Goal: Task Accomplishment & Management: Use online tool/utility

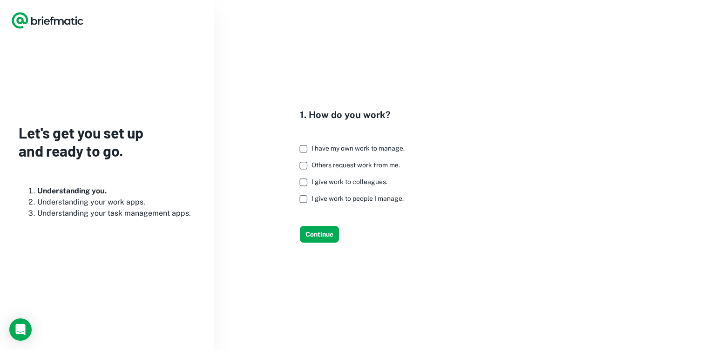
click at [332, 113] on h4 "1. How do you work?" at bounding box center [356, 115] width 112 height 14
click at [308, 113] on h4 "1. How do you work?" at bounding box center [356, 115] width 112 height 14
click at [367, 149] on span "I have my own work to manage." at bounding box center [357, 148] width 93 height 7
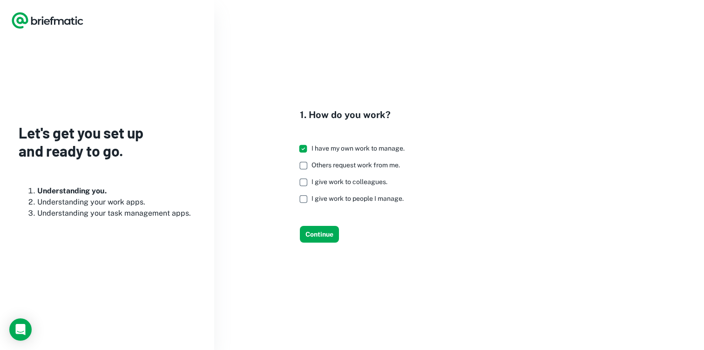
click at [348, 163] on span "Others request work from me." at bounding box center [355, 164] width 88 height 7
click at [317, 230] on button "Continue" at bounding box center [319, 234] width 39 height 17
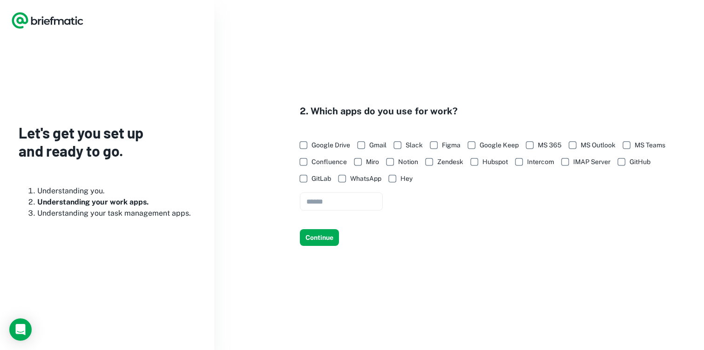
click at [321, 144] on span "Google Drive" at bounding box center [330, 145] width 39 height 10
click at [378, 145] on span "Gmail" at bounding box center [377, 145] width 17 height 10
click at [409, 148] on span "Slack" at bounding box center [413, 145] width 17 height 10
click at [320, 162] on span "Confluence" at bounding box center [328, 162] width 35 height 10
drag, startPoint x: 314, startPoint y: 241, endPoint x: 352, endPoint y: 202, distance: 54.0
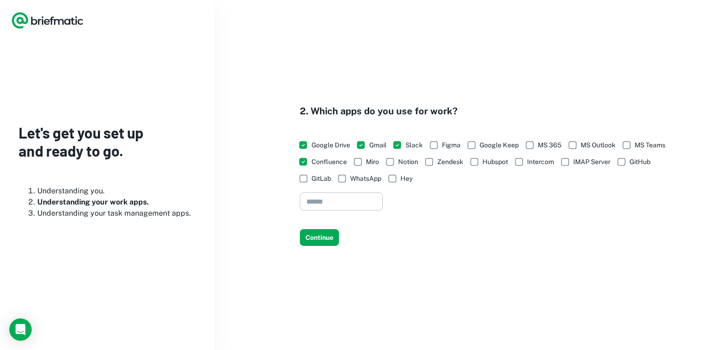
click at [352, 202] on div "2. Which apps do you use for work? Google Drive Gmail Slack Figma Google Keep M…" at bounding box center [458, 175] width 467 height 142
click at [352, 202] on input "text" at bounding box center [341, 202] width 83 height 18
type input "****"
click at [329, 241] on button "Continue" at bounding box center [319, 237] width 39 height 17
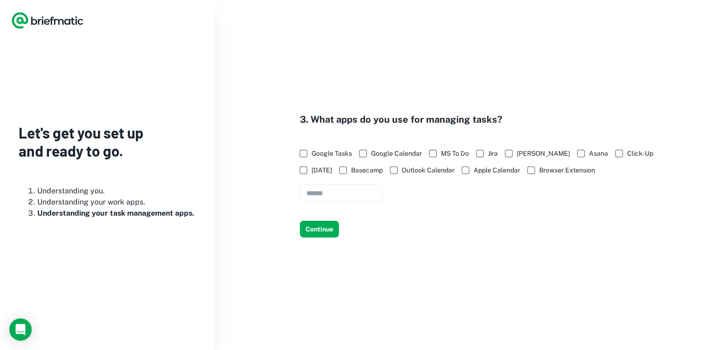
click at [331, 153] on span "Google Tasks" at bounding box center [331, 153] width 40 height 10
click at [400, 150] on span "Google Calendar" at bounding box center [396, 153] width 51 height 10
click at [350, 188] on input "text" at bounding box center [341, 193] width 83 height 18
type input "*****"
click at [313, 223] on button "Continue" at bounding box center [319, 229] width 39 height 17
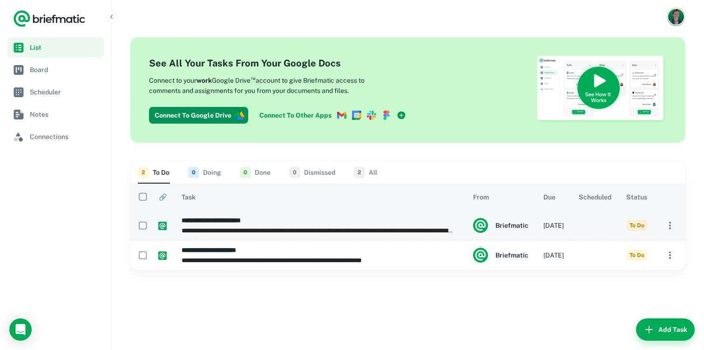
click at [365, 221] on h6 "**********" at bounding box center [317, 220] width 272 height 10
type input "**********"
type textarea "**********"
type input "**********"
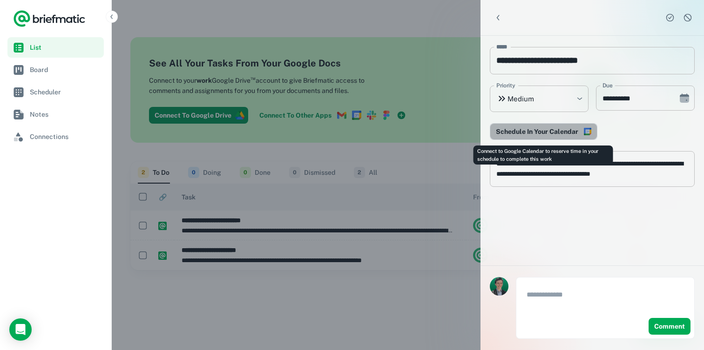
click at [544, 124] on button "Schedule In Your Calendar" at bounding box center [543, 131] width 107 height 17
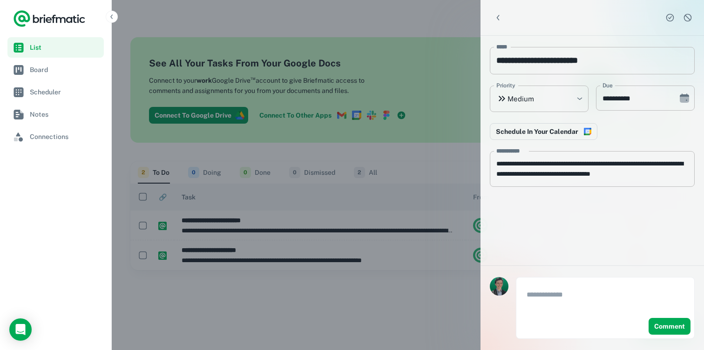
click at [366, 159] on div at bounding box center [352, 175] width 704 height 350
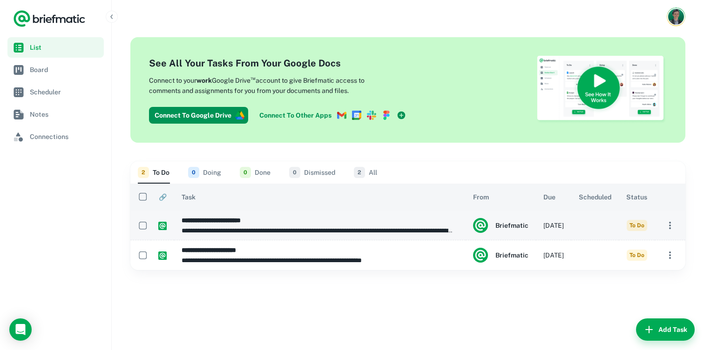
click at [573, 230] on td at bounding box center [594, 226] width 47 height 30
type input "**********"
type textarea "**********"
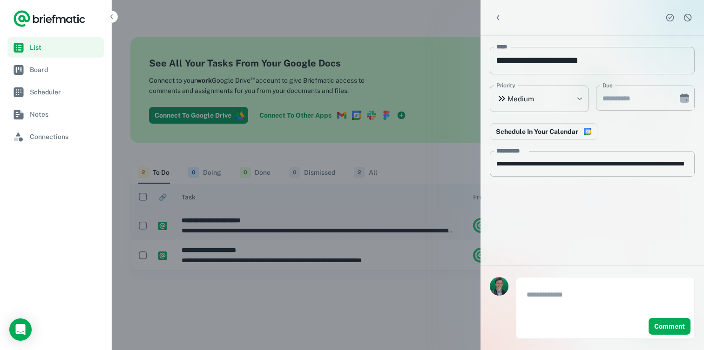
type input "**********"
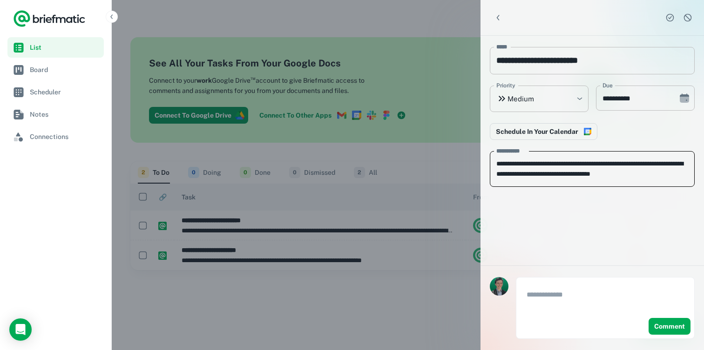
click at [608, 165] on textarea "**********" at bounding box center [592, 169] width 192 height 20
click at [341, 165] on div at bounding box center [352, 175] width 704 height 350
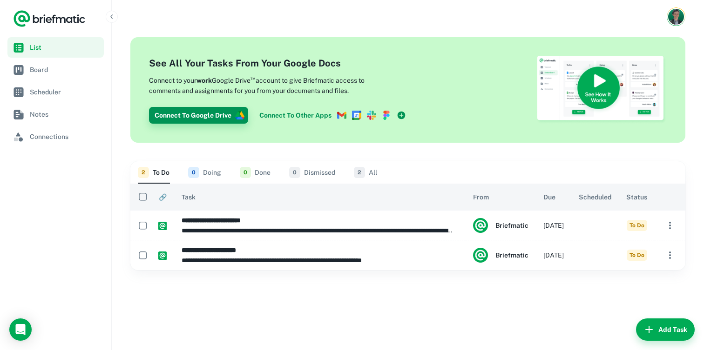
click at [224, 112] on button "Connect To Google Drive" at bounding box center [198, 115] width 99 height 17
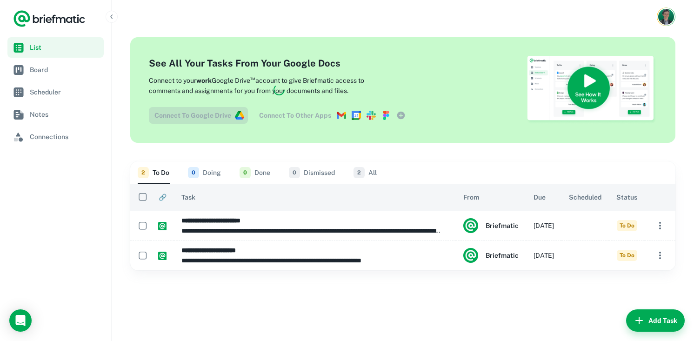
click at [330, 23] on div at bounding box center [403, 17] width 583 height 34
click at [231, 13] on div at bounding box center [403, 17] width 583 height 34
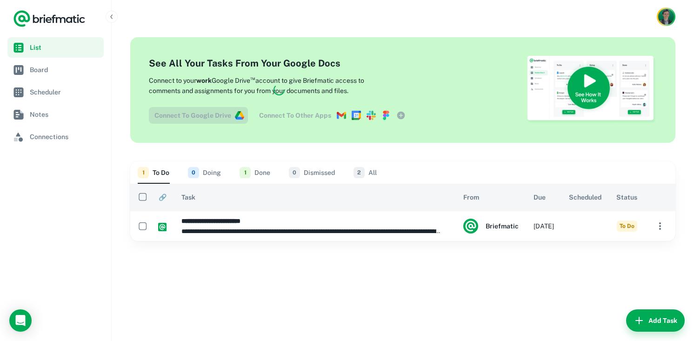
click at [198, 107] on div at bounding box center [279, 89] width 261 height 67
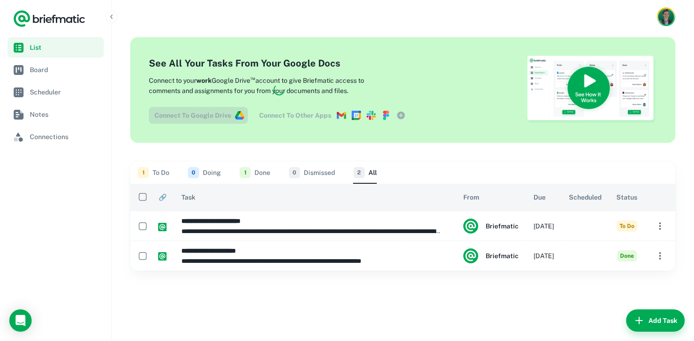
click at [279, 282] on div "**********" at bounding box center [403, 188] width 583 height 308
click at [287, 75] on div at bounding box center [279, 89] width 261 height 67
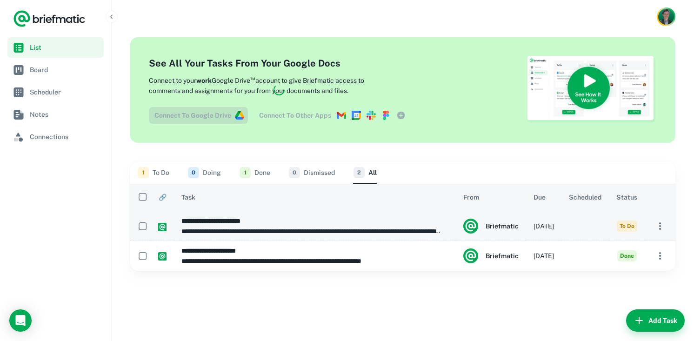
click at [537, 228] on td "in 2 days" at bounding box center [543, 226] width 35 height 30
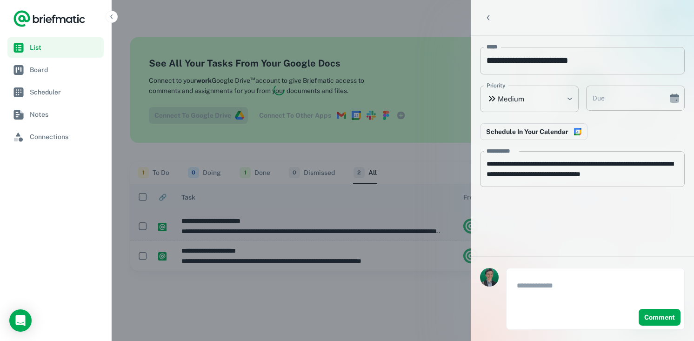
type input "**********"
click at [392, 253] on div at bounding box center [347, 170] width 694 height 341
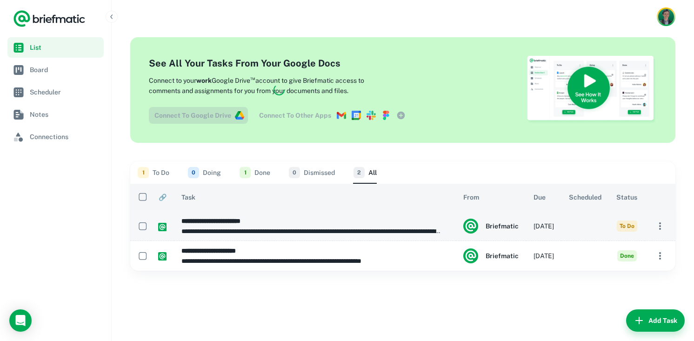
click at [151, 228] on td at bounding box center [162, 226] width 23 height 30
type input "**********"
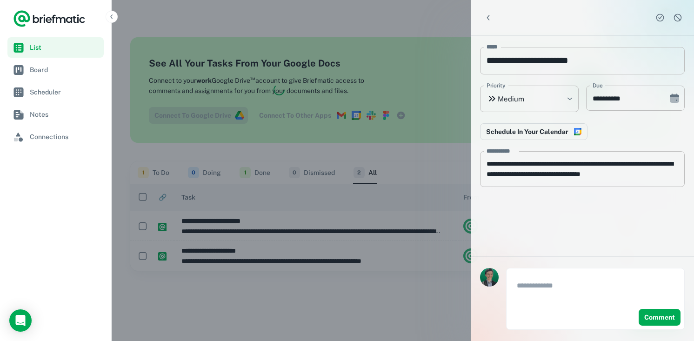
click at [142, 227] on div at bounding box center [347, 170] width 694 height 341
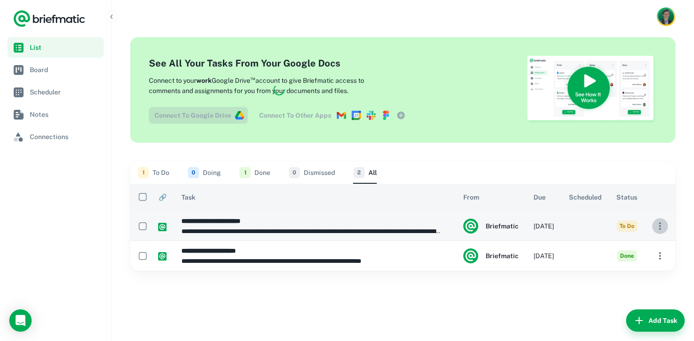
click at [661, 228] on icon "button" at bounding box center [660, 226] width 11 height 11
click at [661, 228] on div at bounding box center [347, 170] width 694 height 341
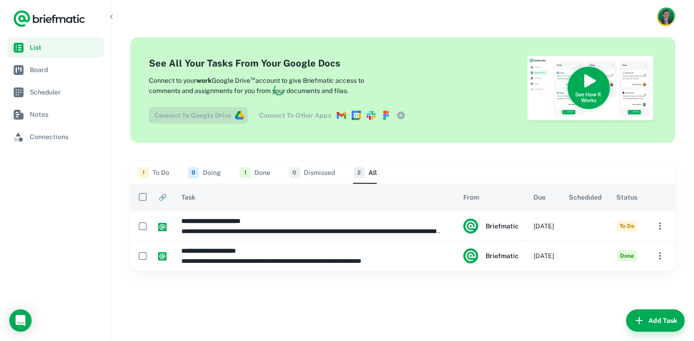
click at [540, 226] on td "in 2 days" at bounding box center [543, 226] width 35 height 30
type input "**********"
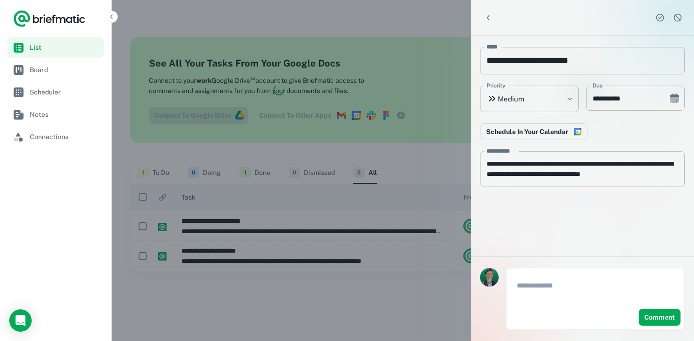
click at [663, 22] on button "Complete task" at bounding box center [660, 18] width 14 height 14
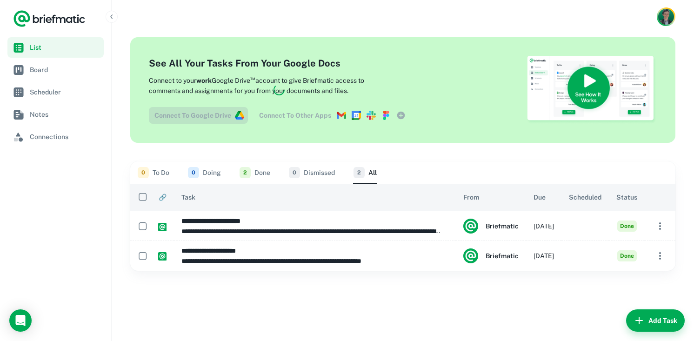
click at [294, 118] on div at bounding box center [279, 89] width 261 height 67
click at [54, 77] on link "Board" at bounding box center [55, 70] width 96 height 20
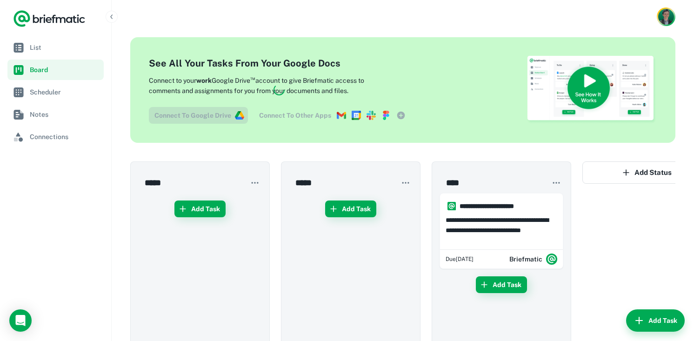
click at [269, 104] on div at bounding box center [279, 89] width 261 height 67
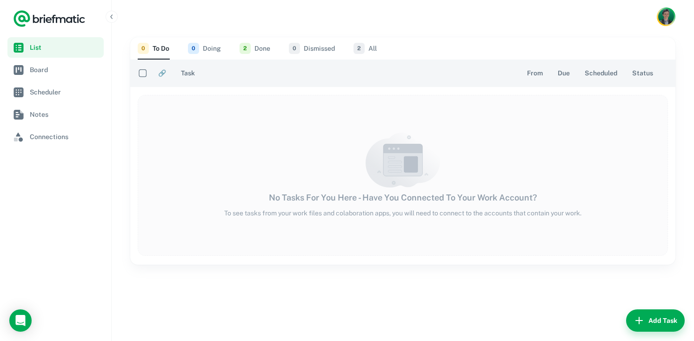
click at [213, 48] on button "0 Doing" at bounding box center [204, 48] width 33 height 22
click at [273, 48] on div "0 To Do 0 Doing 2 Done 0 Dismissed 2 All" at bounding box center [403, 48] width 530 height 22
click at [162, 50] on button "0 To Do" at bounding box center [154, 48] width 32 height 22
click at [28, 75] on link "Board" at bounding box center [55, 70] width 96 height 20
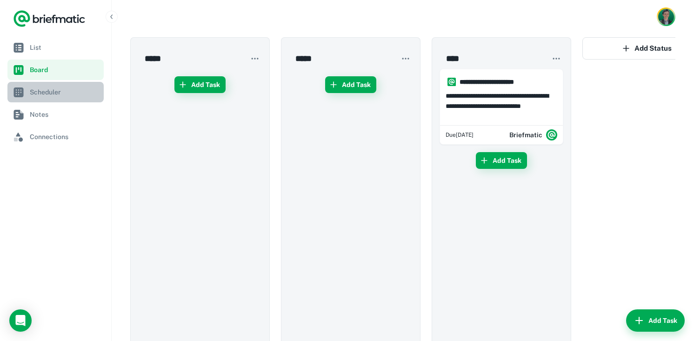
click at [45, 99] on link "Scheduler" at bounding box center [55, 92] width 96 height 20
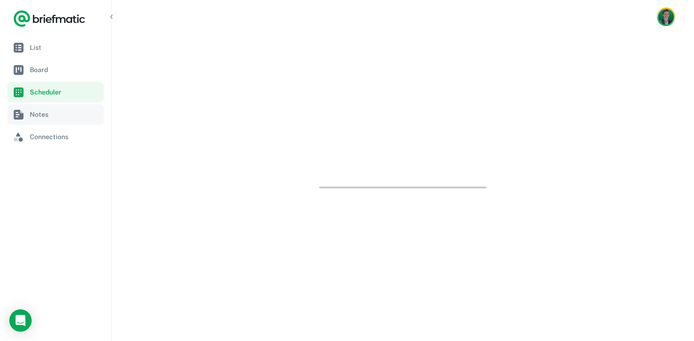
click at [39, 116] on span "Notes" at bounding box center [65, 114] width 70 height 10
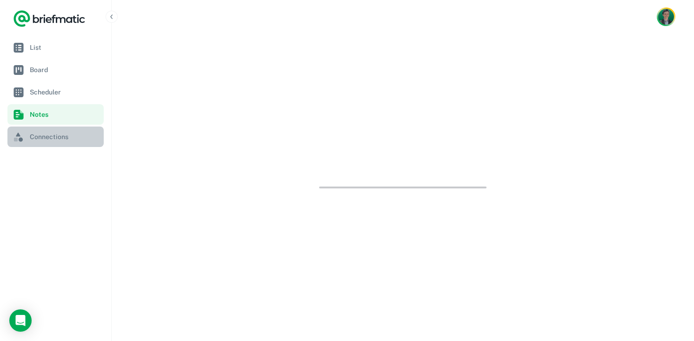
click at [39, 143] on link "Connections" at bounding box center [55, 137] width 96 height 20
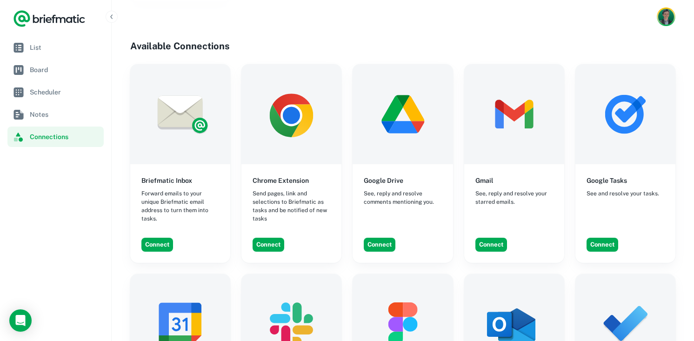
scroll to position [265, 0]
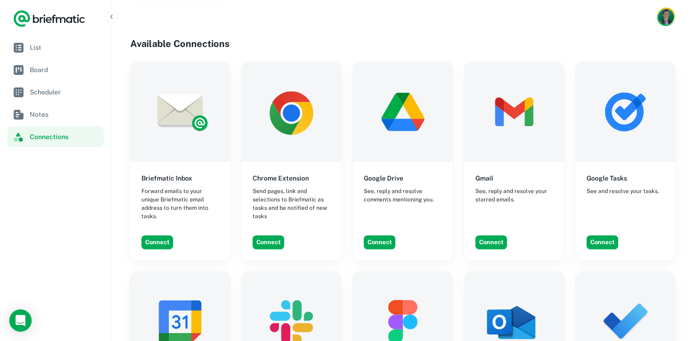
click at [214, 245] on div "Briefmatic Inbox Forward emails to your unique Briefmatic email address to turn…" at bounding box center [180, 161] width 100 height 199
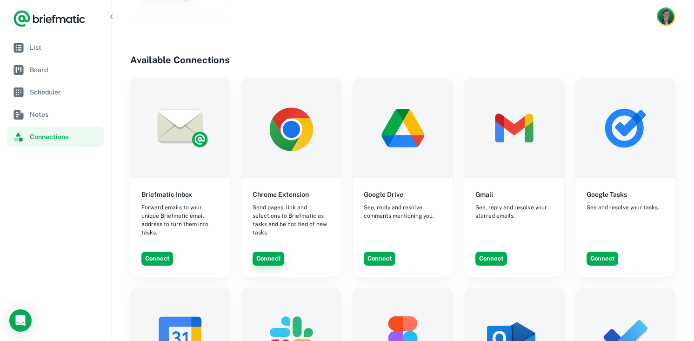
scroll to position [255, 0]
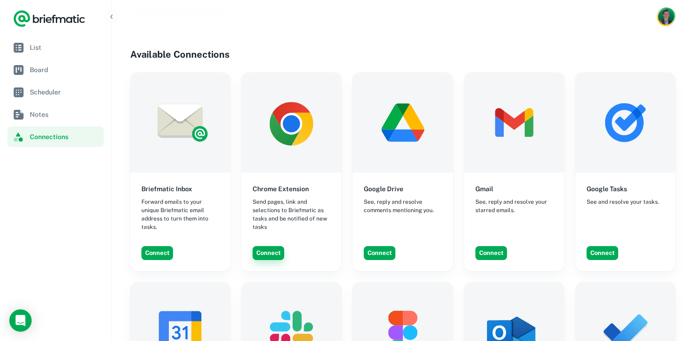
click at [262, 246] on button "Connect" at bounding box center [269, 253] width 32 height 14
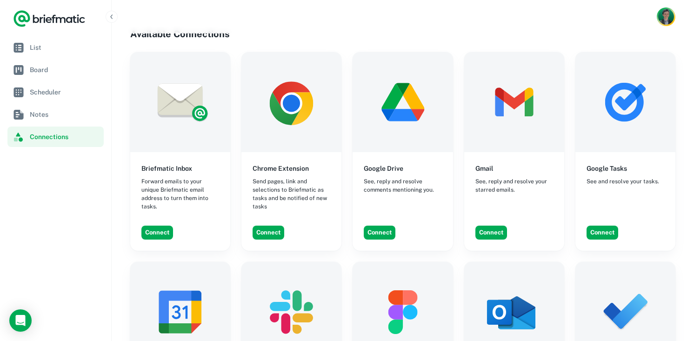
scroll to position [278, 0]
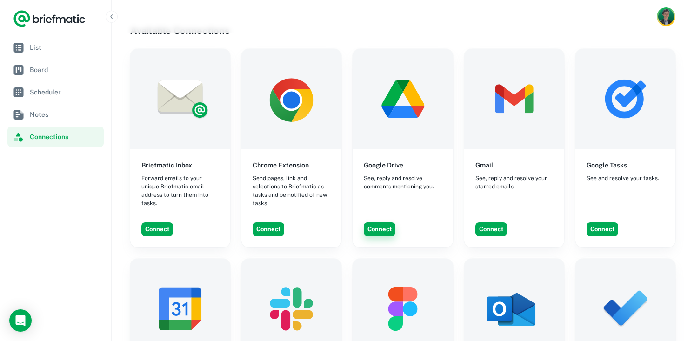
click at [385, 222] on button "Connect" at bounding box center [380, 229] width 32 height 14
click at [490, 222] on button "Connect" at bounding box center [492, 229] width 32 height 14
click at [593, 222] on button "Connect" at bounding box center [603, 229] width 32 height 14
click at [490, 224] on button "Connect" at bounding box center [492, 229] width 32 height 14
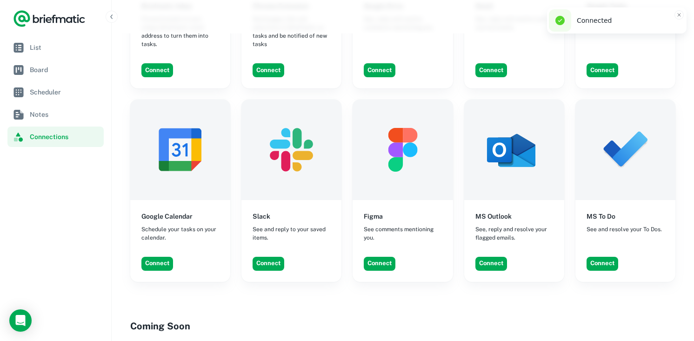
scroll to position [445, 0]
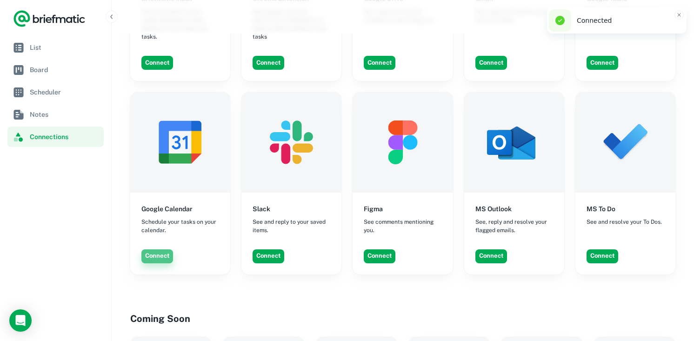
click at [161, 250] on button "Connect" at bounding box center [157, 256] width 32 height 14
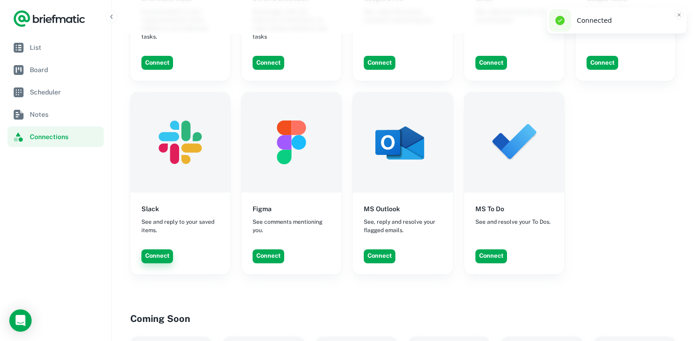
click at [160, 251] on button "Connect" at bounding box center [157, 256] width 32 height 14
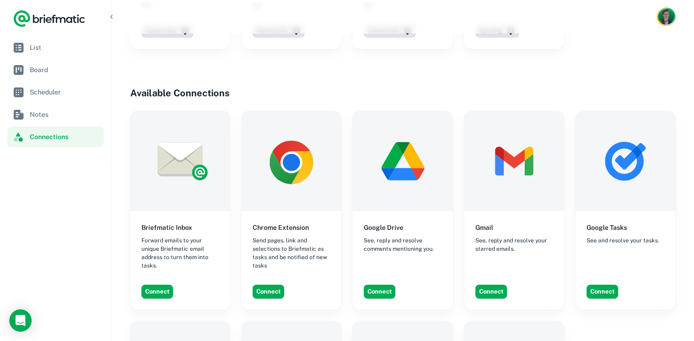
scroll to position [0, 0]
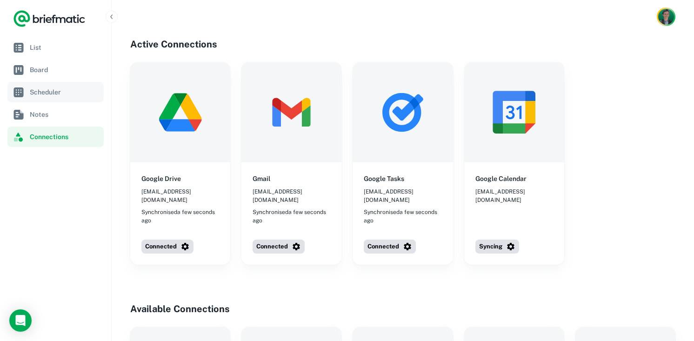
click at [66, 94] on span "Scheduler" at bounding box center [65, 92] width 70 height 10
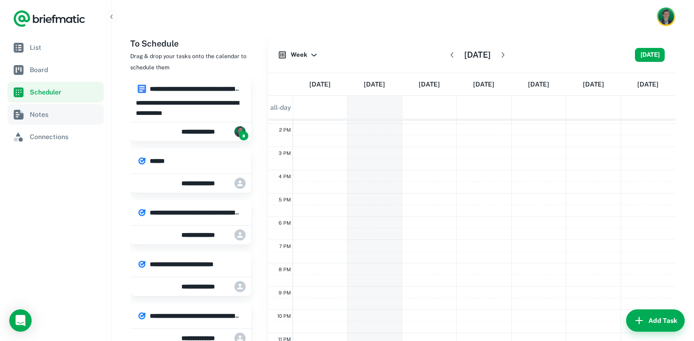
click at [42, 117] on span "Notes" at bounding box center [65, 114] width 70 height 10
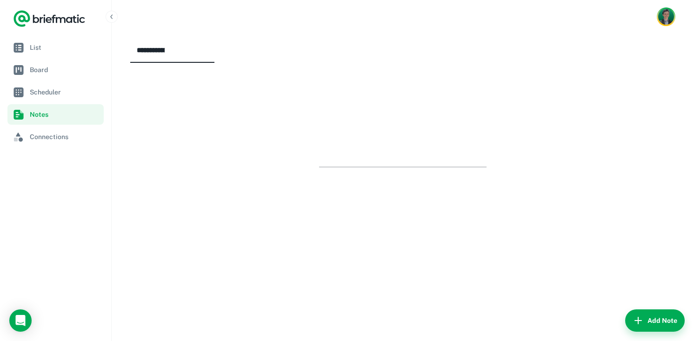
click at [46, 148] on nav "List Board Scheduler Notes Connections" at bounding box center [55, 189] width 111 height 304
click at [71, 138] on span "Connections" at bounding box center [65, 137] width 70 height 10
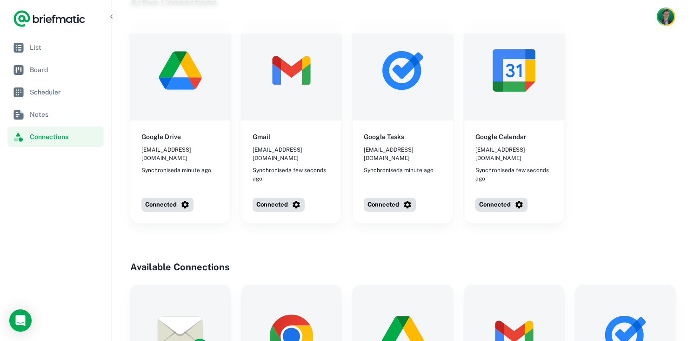
scroll to position [46, 0]
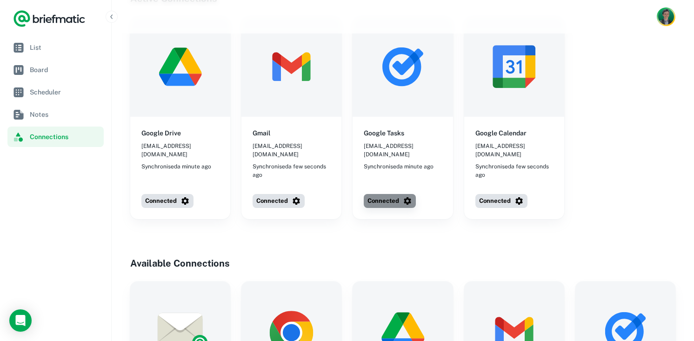
click at [378, 194] on button "Connected" at bounding box center [390, 201] width 52 height 14
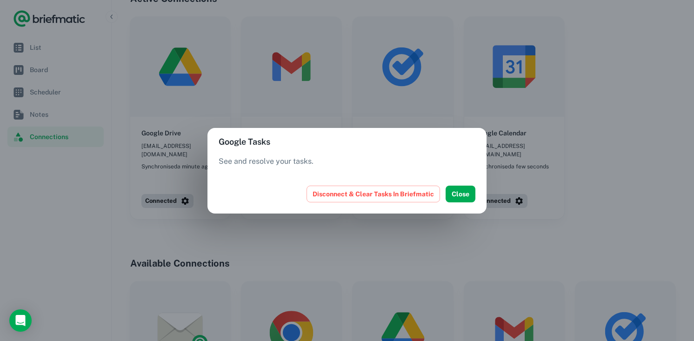
click at [574, 222] on div "Google Tasks See and resolve your tasks. Disconnect & Clear Tasks In Briefmatic…" at bounding box center [347, 170] width 694 height 341
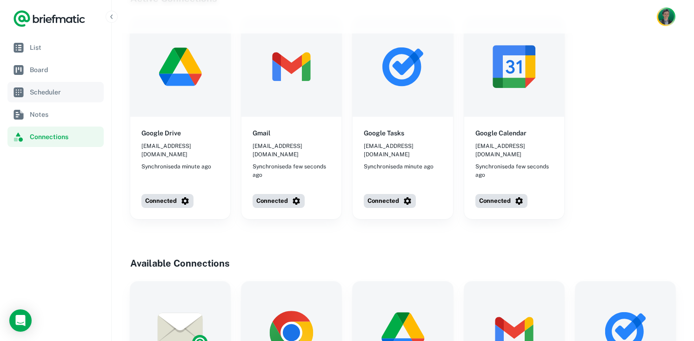
click at [25, 89] on link "Scheduler" at bounding box center [55, 92] width 96 height 20
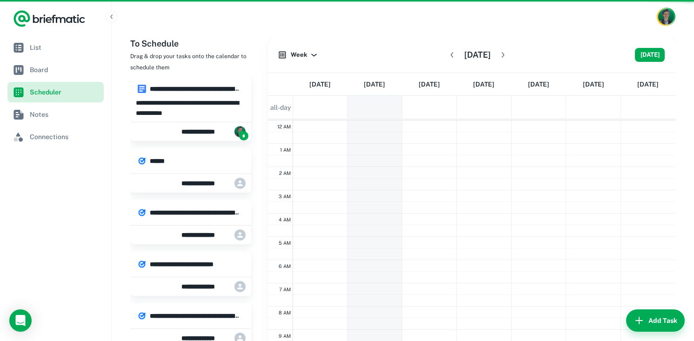
scroll to position [140, 0]
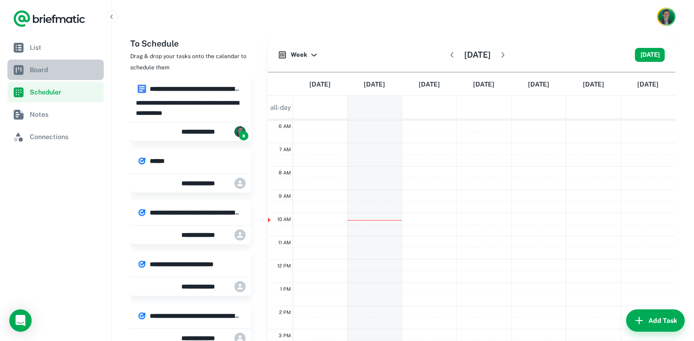
click at [74, 69] on span "Board" at bounding box center [65, 70] width 70 height 10
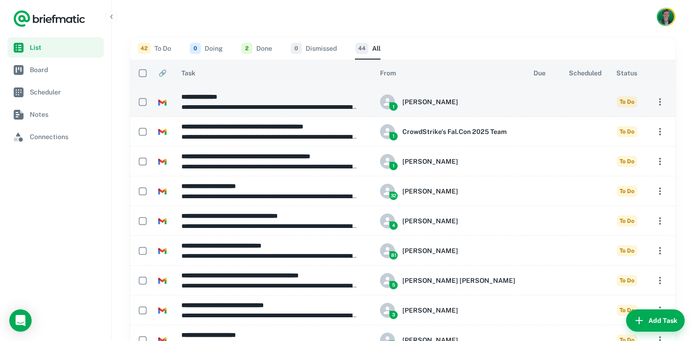
click at [249, 102] on p "**********" at bounding box center [269, 107] width 177 height 10
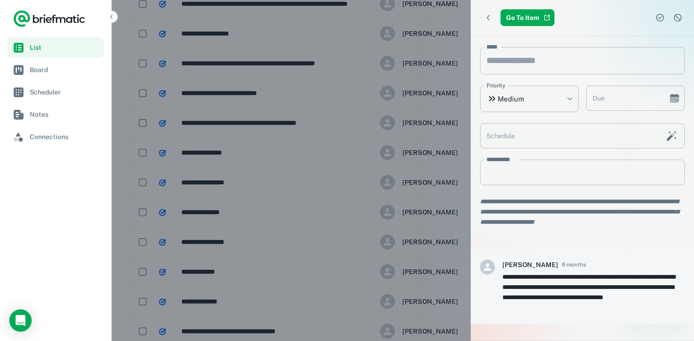
click at [415, 196] on div at bounding box center [347, 170] width 694 height 341
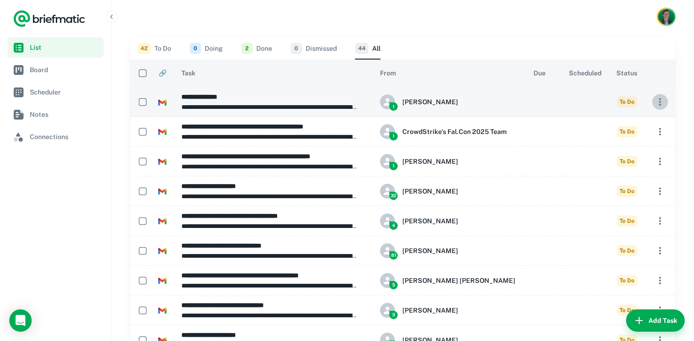
click at [661, 105] on icon "button" at bounding box center [660, 101] width 11 height 11
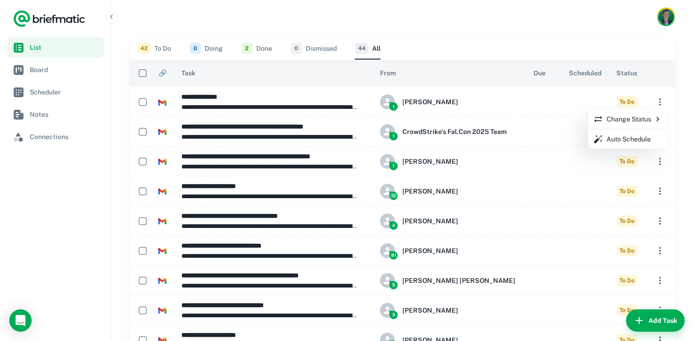
click at [620, 49] on div at bounding box center [347, 170] width 694 height 341
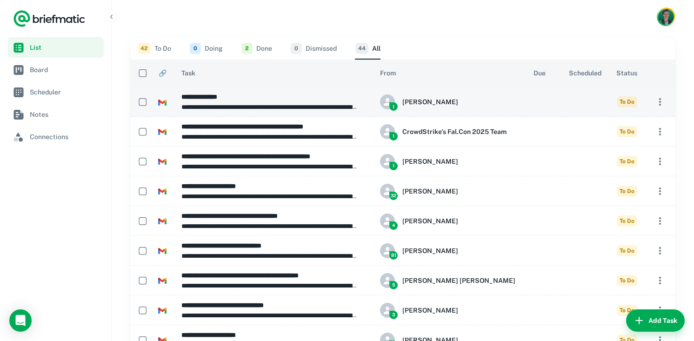
click at [323, 103] on p "**********" at bounding box center [269, 107] width 177 height 10
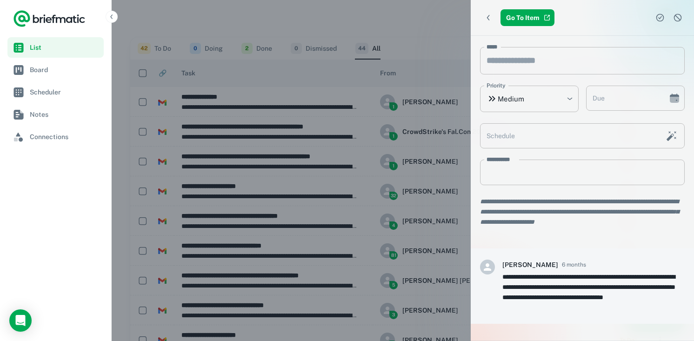
click at [659, 17] on icon "Complete task" at bounding box center [660, 17] width 9 height 9
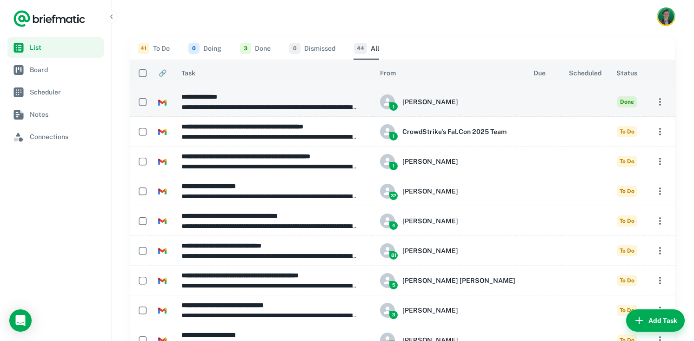
click at [319, 111] on p "**********" at bounding box center [269, 107] width 177 height 10
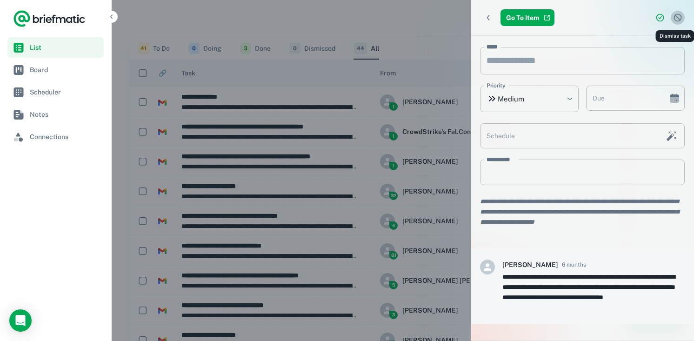
click at [675, 15] on icon "Dismiss task" at bounding box center [677, 17] width 9 height 9
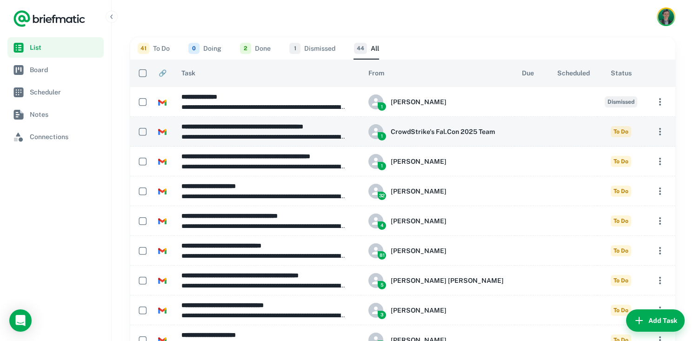
click at [275, 123] on h6 "**********" at bounding box center [263, 126] width 164 height 10
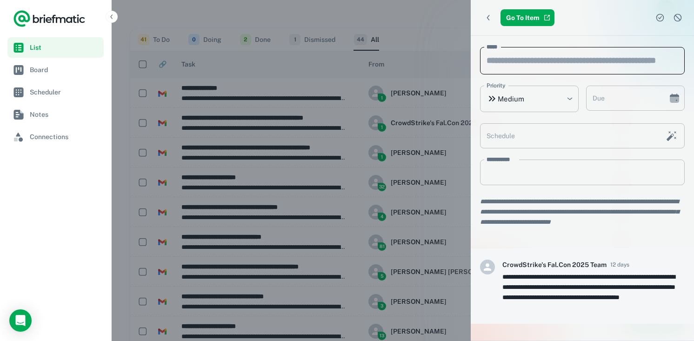
scroll to position [0, 0]
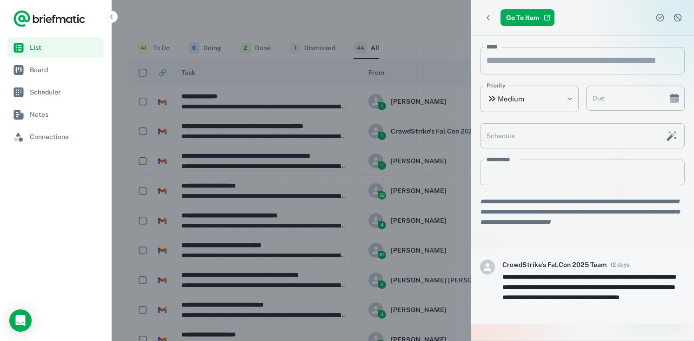
click at [321, 114] on div at bounding box center [347, 170] width 694 height 341
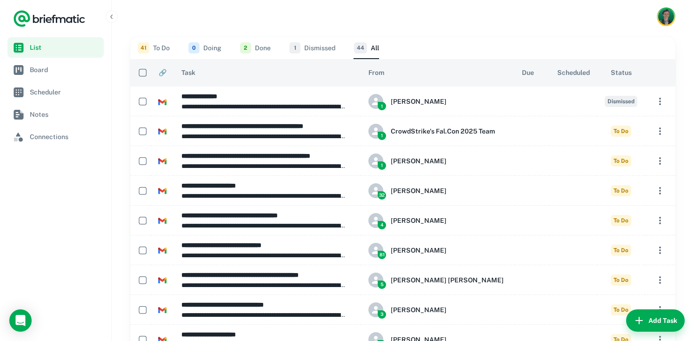
click at [281, 104] on p "**********" at bounding box center [263, 106] width 164 height 10
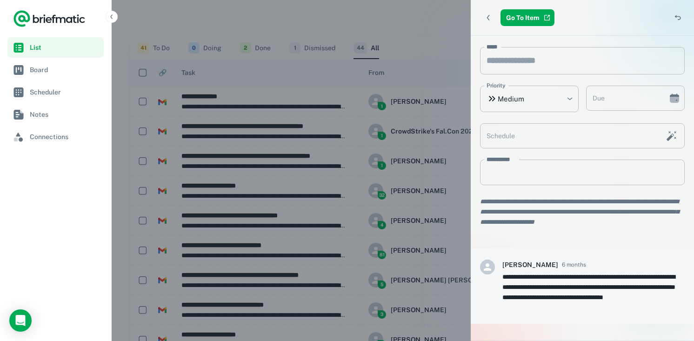
click at [305, 81] on div at bounding box center [347, 170] width 694 height 341
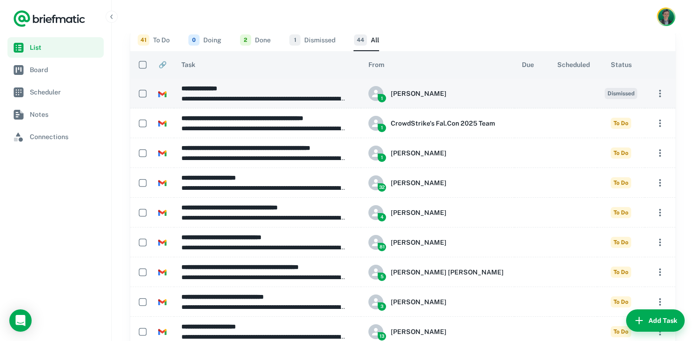
scroll to position [27, 0]
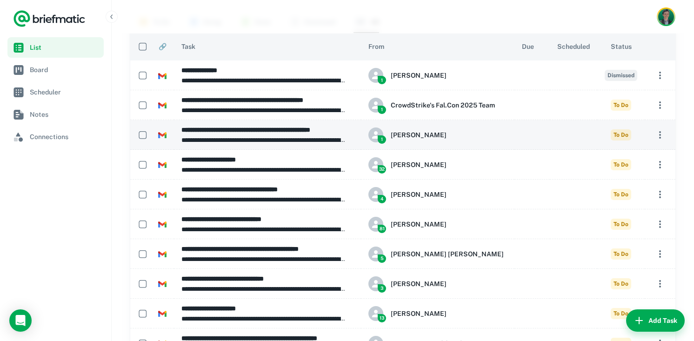
click at [259, 132] on h6 "**********" at bounding box center [263, 130] width 164 height 10
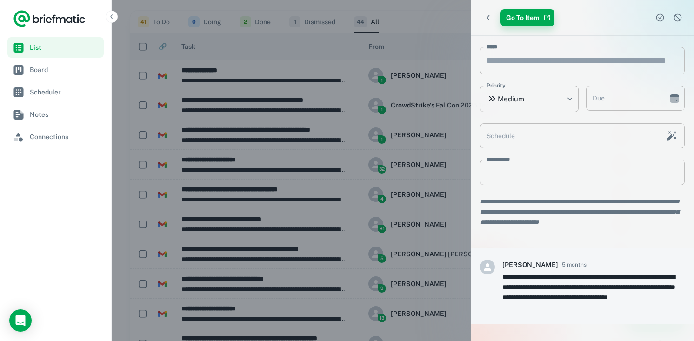
click at [540, 14] on link "Go To Item" at bounding box center [528, 17] width 54 height 17
drag, startPoint x: 409, startPoint y: 118, endPoint x: 631, endPoint y: 40, distance: 235.2
click at [631, 40] on div "**********" at bounding box center [347, 170] width 694 height 341
click at [676, 17] on icon "Dismiss task" at bounding box center [677, 17] width 9 height 9
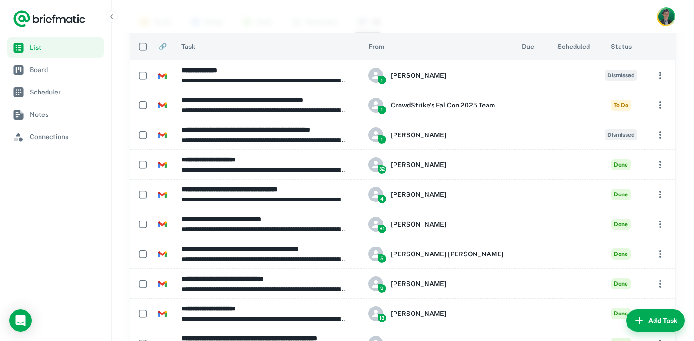
click at [209, 28] on div at bounding box center [403, 17] width 583 height 34
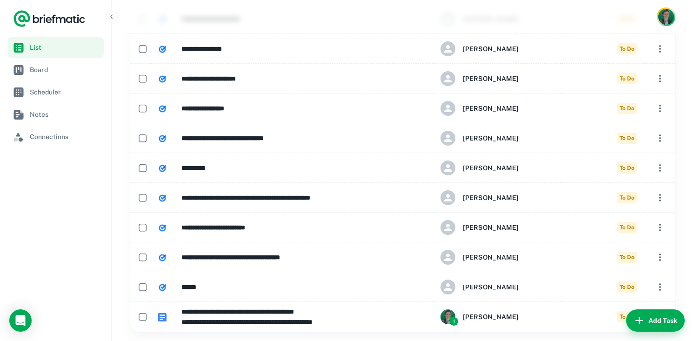
scroll to position [736, 0]
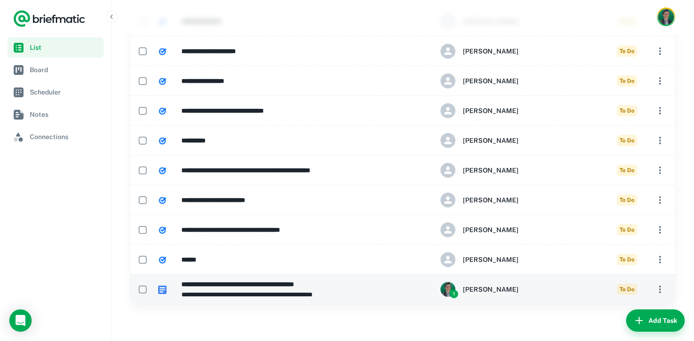
click at [251, 283] on h6 "**********" at bounding box center [296, 284] width 231 height 10
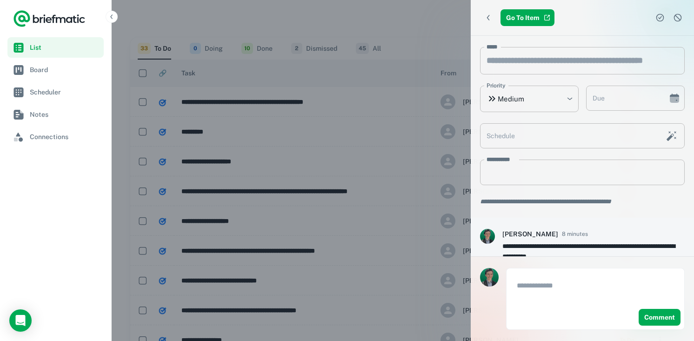
click at [436, 181] on div at bounding box center [347, 170] width 694 height 341
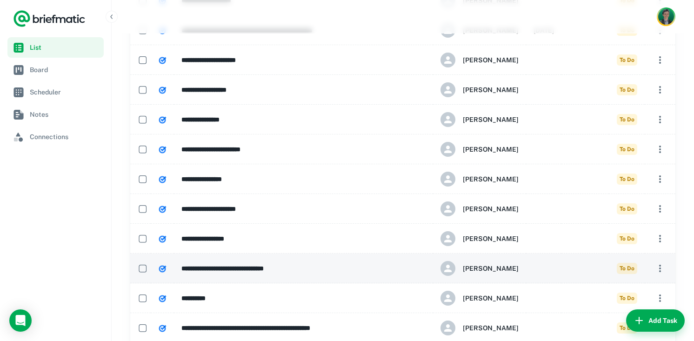
scroll to position [765, 0]
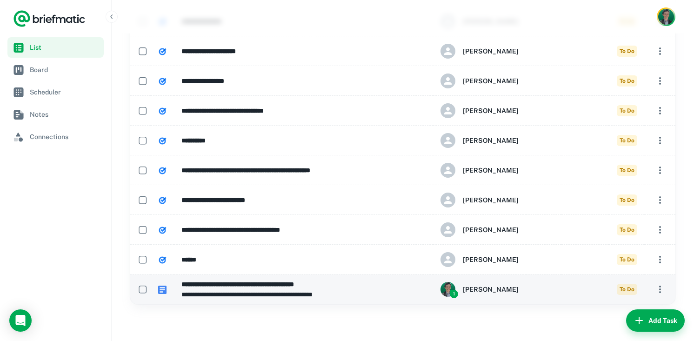
click at [161, 291] on img at bounding box center [162, 290] width 8 height 8
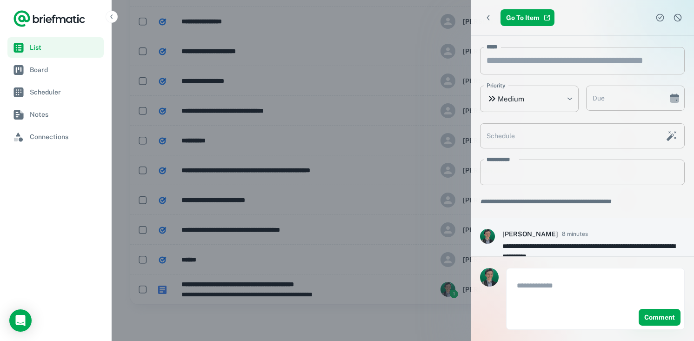
click at [262, 248] on div at bounding box center [347, 170] width 694 height 341
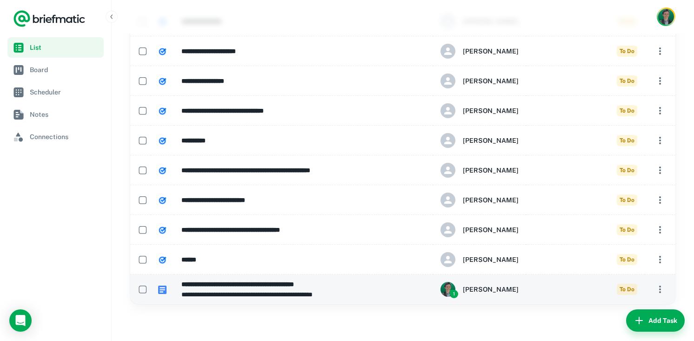
click at [658, 290] on icon "button" at bounding box center [660, 289] width 11 height 11
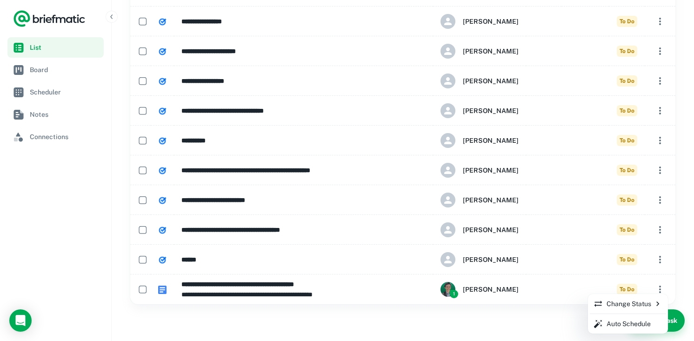
click at [593, 284] on div at bounding box center [347, 170] width 694 height 341
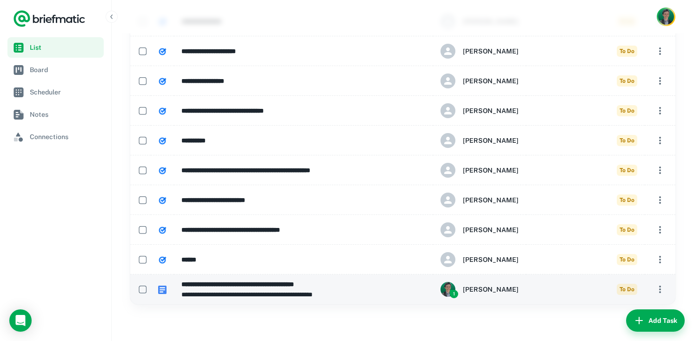
click at [465, 293] on h6 "[PERSON_NAME]" at bounding box center [491, 289] width 56 height 10
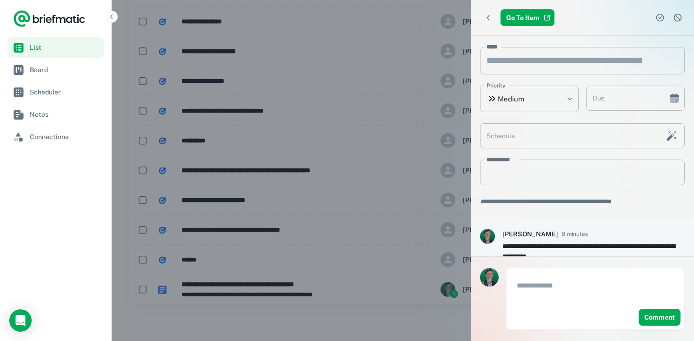
click at [520, 26] on div "Go To Item" at bounding box center [582, 17] width 223 height 35
click at [522, 16] on link "Go To Item" at bounding box center [528, 17] width 54 height 17
click at [409, 153] on div at bounding box center [347, 170] width 694 height 341
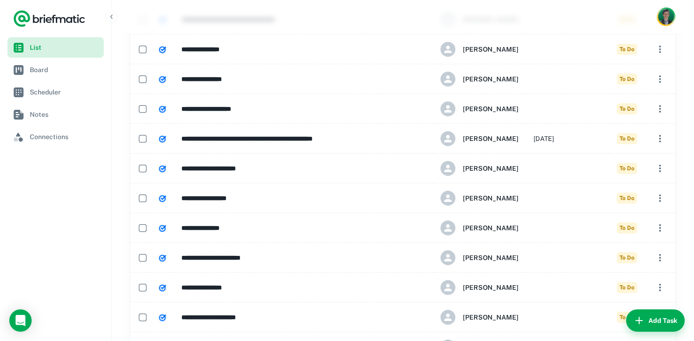
scroll to position [478, 0]
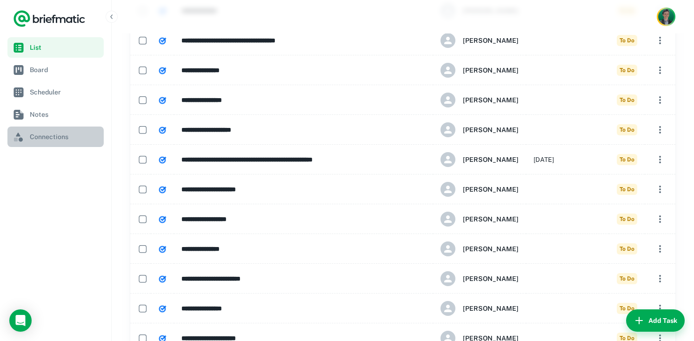
click at [52, 137] on span "Connections" at bounding box center [65, 137] width 70 height 10
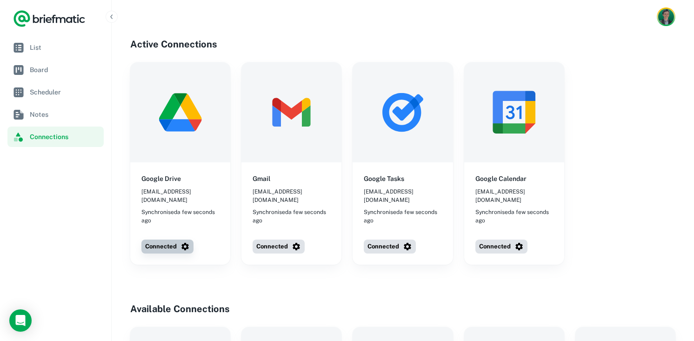
click at [181, 242] on icon "button" at bounding box center [185, 246] width 9 height 9
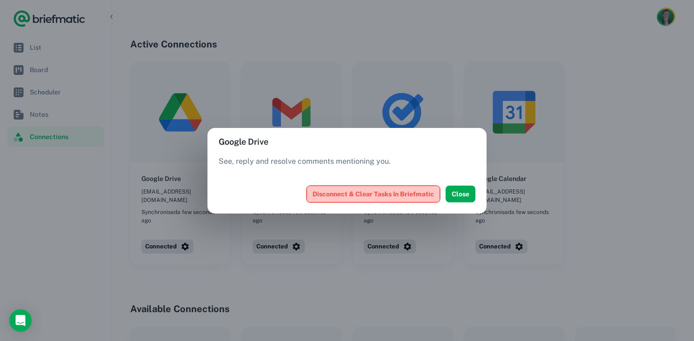
click at [407, 192] on button "Disconnect & Clear Tasks In Briefmatic" at bounding box center [374, 194] width 134 height 17
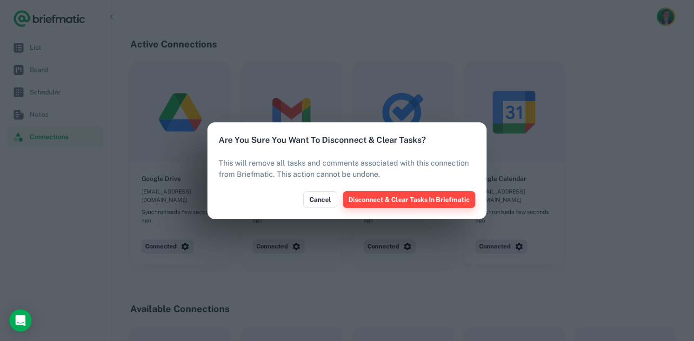
click at [424, 201] on button "Disconnect & Clear Tasks In Briefmatic" at bounding box center [409, 199] width 133 height 17
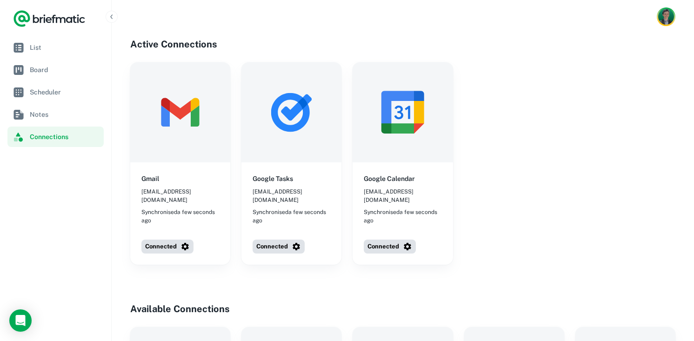
click at [546, 201] on div "Gmail jacob@island.io Synchronised a few seconds ago Connected Google Tasks jac…" at bounding box center [402, 163] width 545 height 202
click at [547, 140] on div "Gmail jacob@island.io Synchronised a few seconds ago Connected Google Tasks jac…" at bounding box center [402, 163] width 545 height 202
click at [503, 191] on div "Gmail jacob@island.io Synchronised a few seconds ago Connected Google Tasks jac…" at bounding box center [402, 163] width 545 height 202
click at [545, 80] on div "Gmail jacob@island.io Synchronised a few seconds ago Connected Google Tasks jac…" at bounding box center [402, 163] width 545 height 202
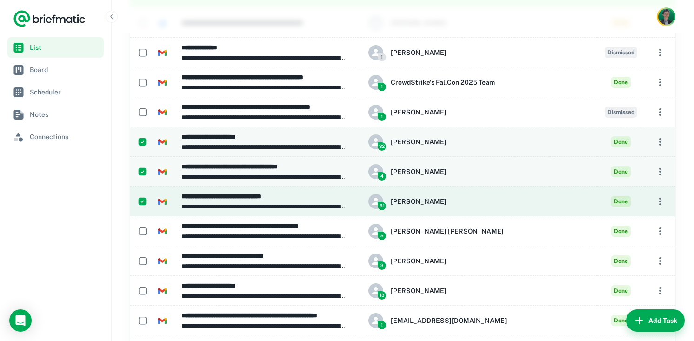
scroll to position [234, 0]
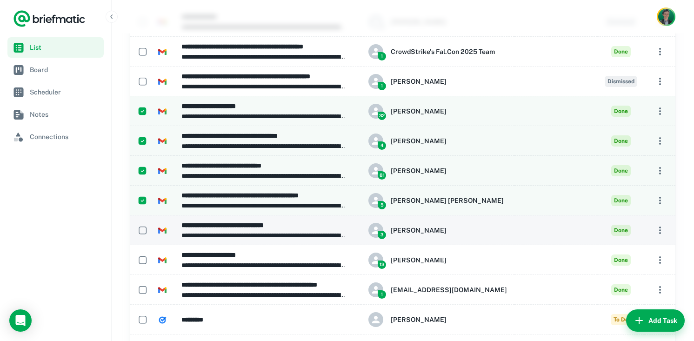
click at [141, 221] on td at bounding box center [140, 230] width 20 height 30
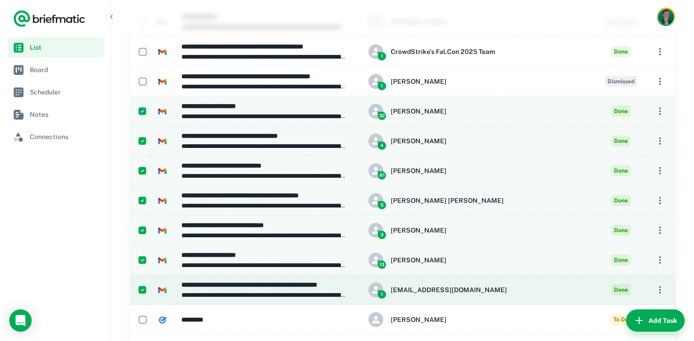
scroll to position [152, 0]
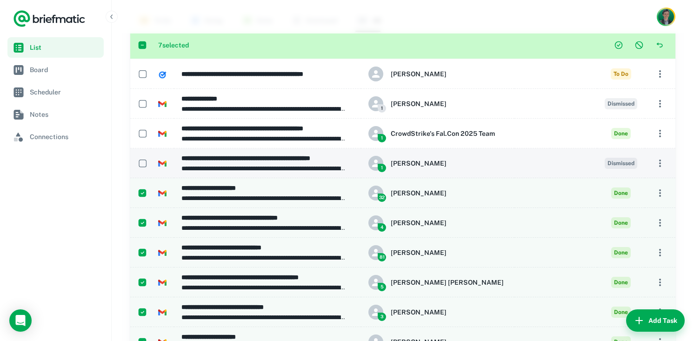
click at [154, 155] on td at bounding box center [162, 163] width 23 height 30
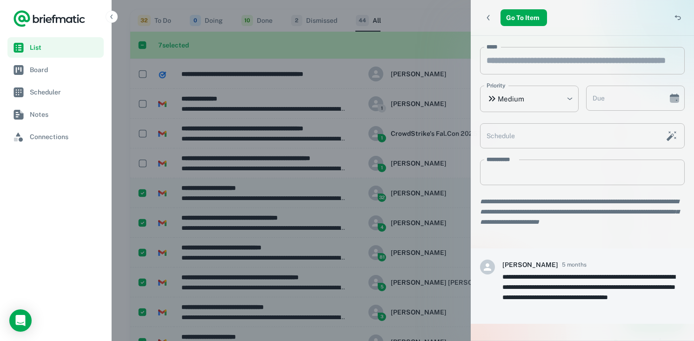
click at [151, 138] on div at bounding box center [347, 170] width 694 height 341
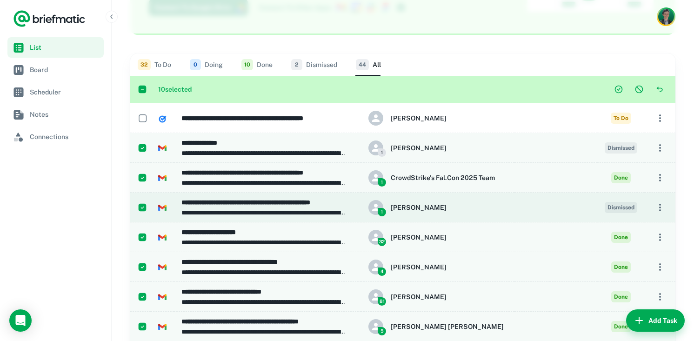
scroll to position [79, 0]
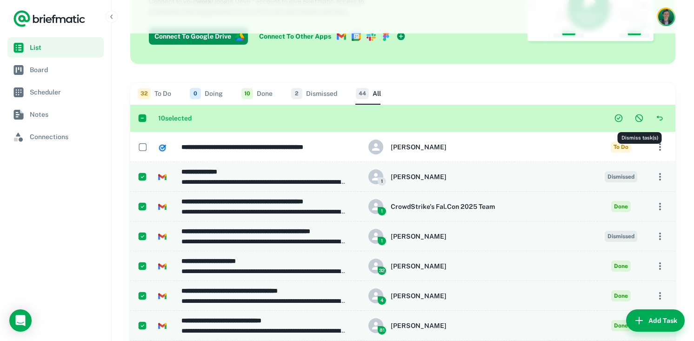
click at [643, 120] on icon "Dismiss task(s)" at bounding box center [639, 118] width 9 height 9
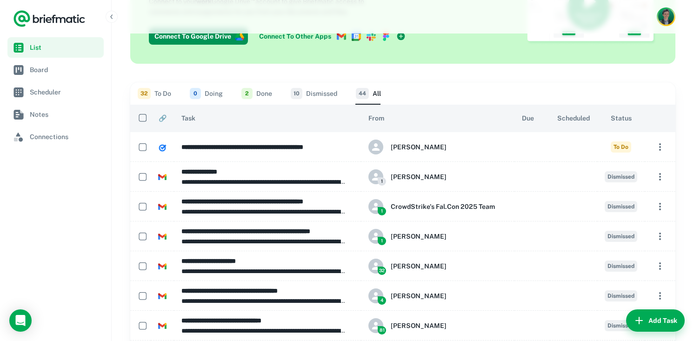
click at [623, 121] on span "Status" at bounding box center [621, 118] width 21 height 11
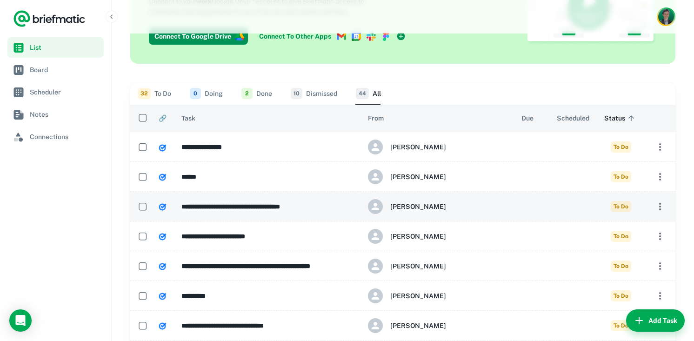
scroll to position [98, 0]
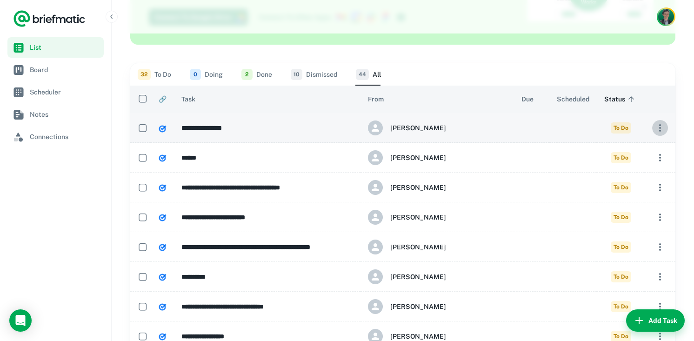
click at [661, 128] on icon "button" at bounding box center [660, 127] width 11 height 11
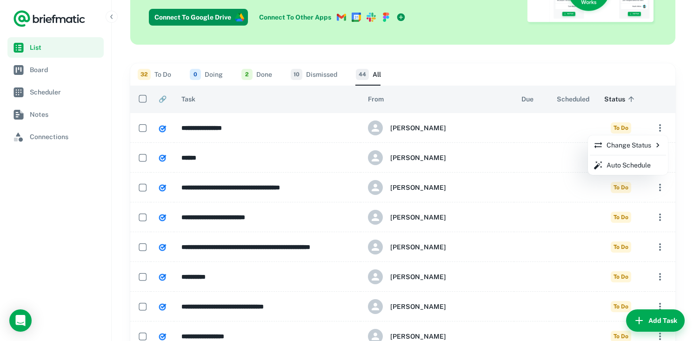
click at [640, 147] on p "Change Status" at bounding box center [628, 145] width 69 height 10
click at [561, 186] on p "Done" at bounding box center [563, 182] width 16 height 10
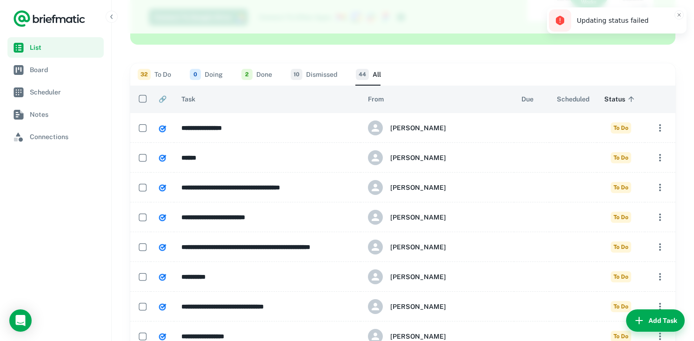
click at [594, 17] on div "Updating status failed" at bounding box center [622, 21] width 91 height 10
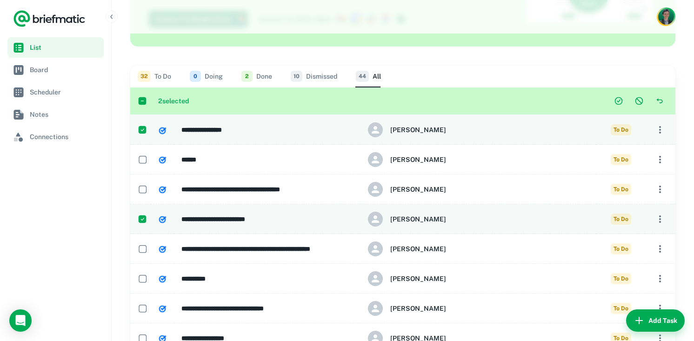
scroll to position [87, 0]
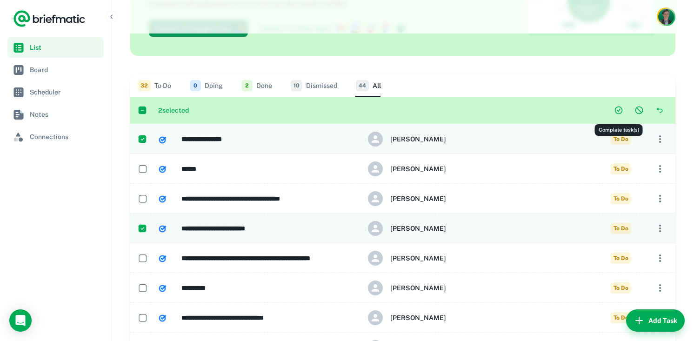
click at [618, 110] on icon "Complete task(s)" at bounding box center [618, 109] width 3 height 3
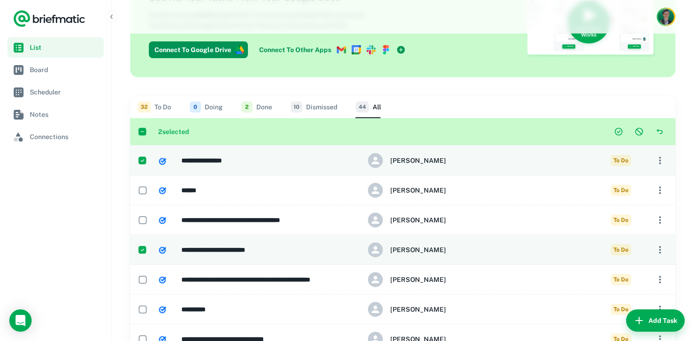
scroll to position [54, 0]
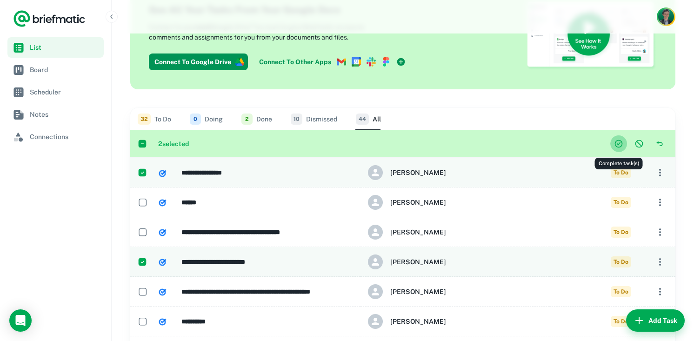
click at [619, 143] on icon "Complete task(s)" at bounding box center [618, 143] width 9 height 9
click at [622, 142] on icon "Complete task(s)" at bounding box center [619, 144] width 8 height 8
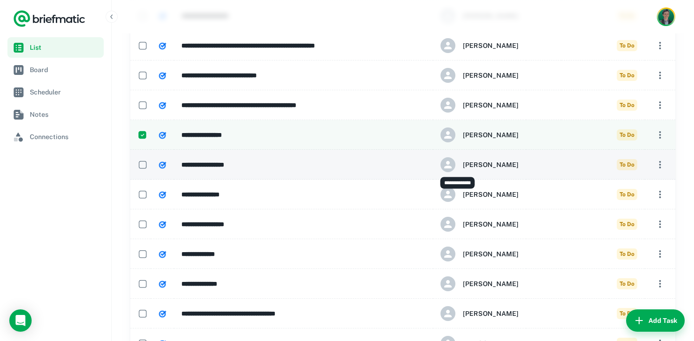
scroll to position [102, 0]
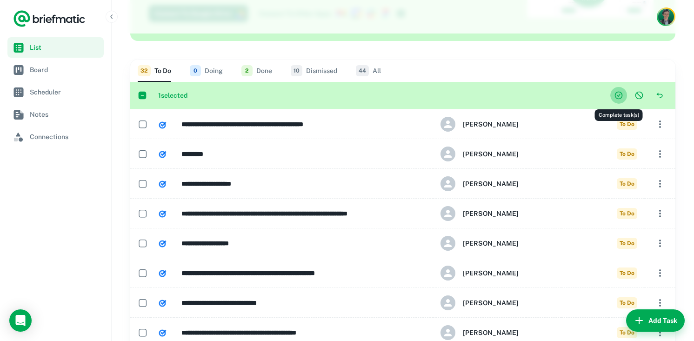
click at [618, 94] on icon "Complete task(s)" at bounding box center [618, 95] width 9 height 9
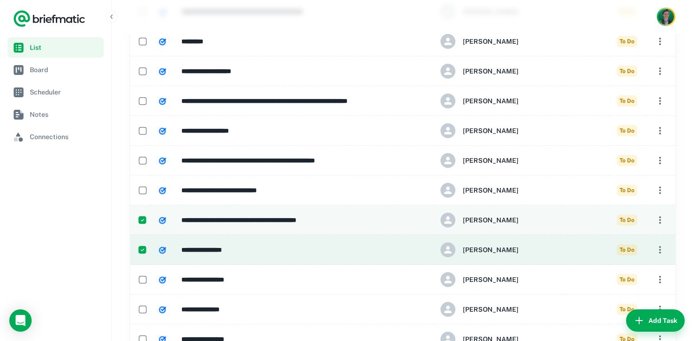
scroll to position [0, 0]
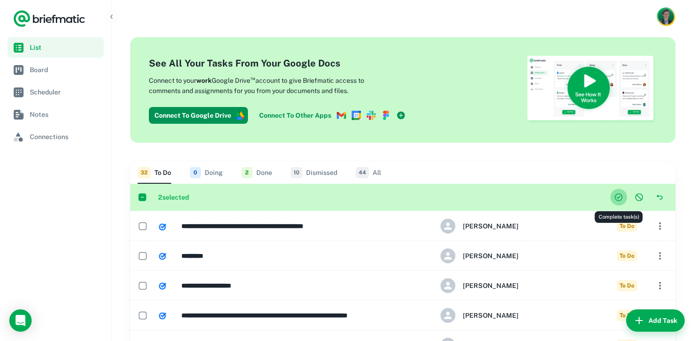
click at [621, 198] on icon "Complete task(s)" at bounding box center [618, 197] width 9 height 9
click at [639, 198] on icon "Dismiss task(s)" at bounding box center [639, 197] width 9 height 9
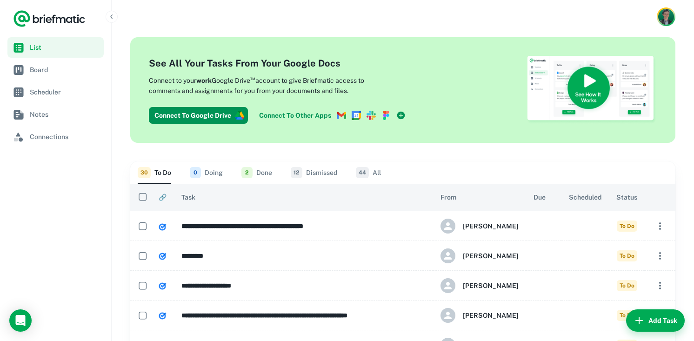
click at [363, 172] on span "44" at bounding box center [362, 172] width 13 height 11
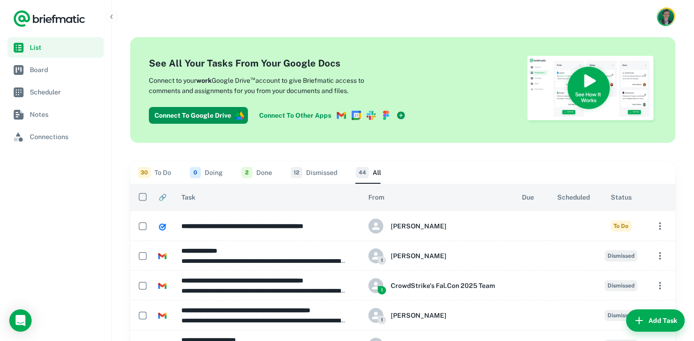
click at [305, 162] on button "12 Dismissed" at bounding box center [314, 172] width 47 height 22
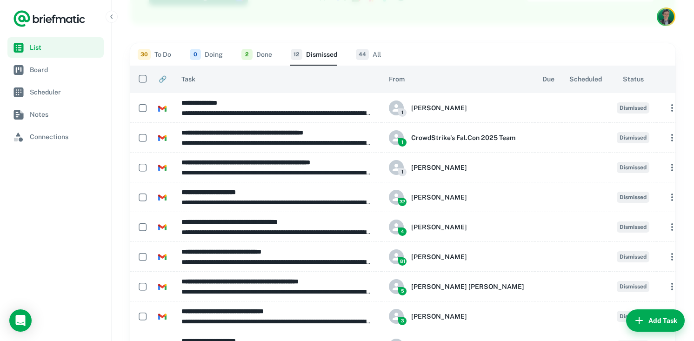
scroll to position [264, 0]
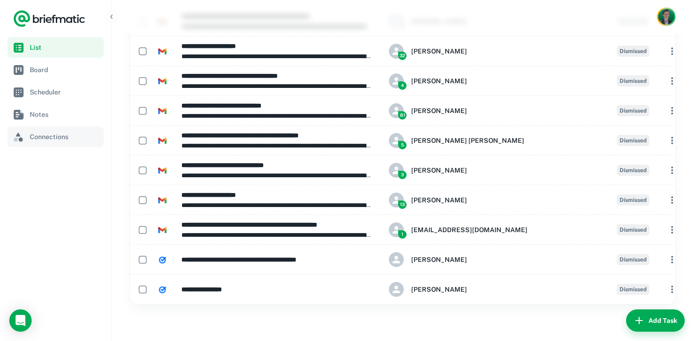
click at [47, 141] on span "Connections" at bounding box center [65, 137] width 70 height 10
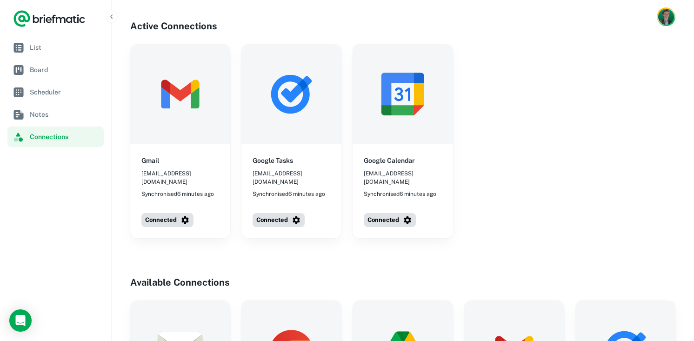
scroll to position [45, 0]
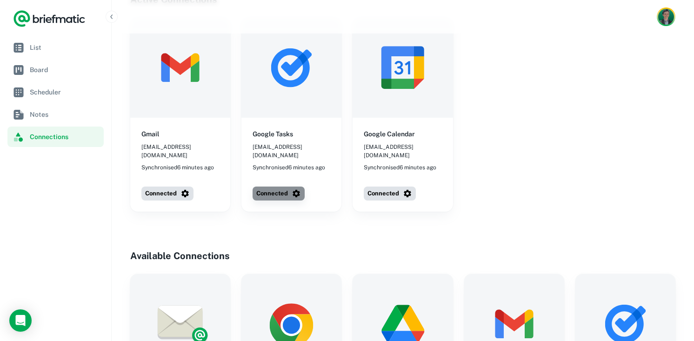
click at [278, 187] on button "Connected" at bounding box center [279, 194] width 52 height 14
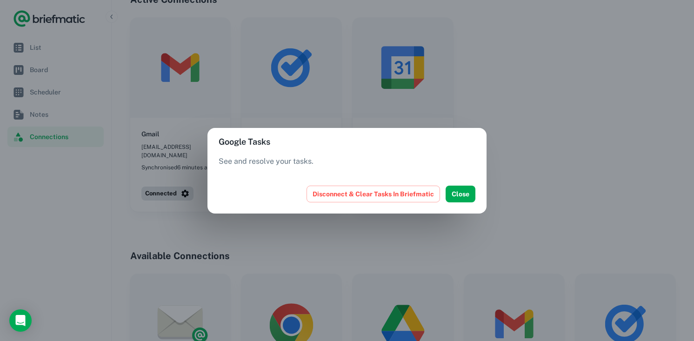
click at [364, 104] on div "Google Tasks See and resolve your tasks. Disconnect & Clear Tasks In Briefmatic…" at bounding box center [347, 170] width 694 height 341
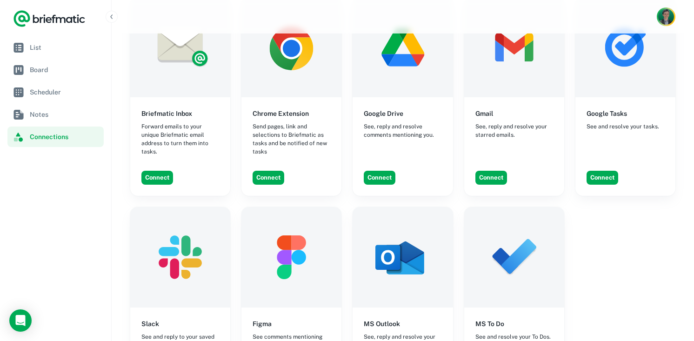
scroll to position [320, 0]
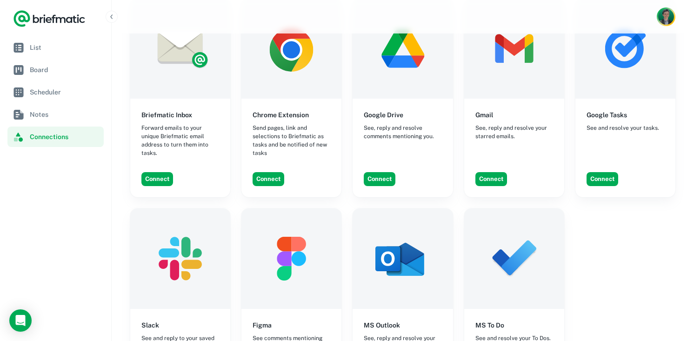
click at [610, 136] on div "Google Tasks See and resolve your tasks. Connect" at bounding box center [626, 98] width 100 height 199
click at [601, 172] on button "Connect" at bounding box center [603, 179] width 32 height 14
click at [488, 209] on img at bounding box center [514, 258] width 100 height 100
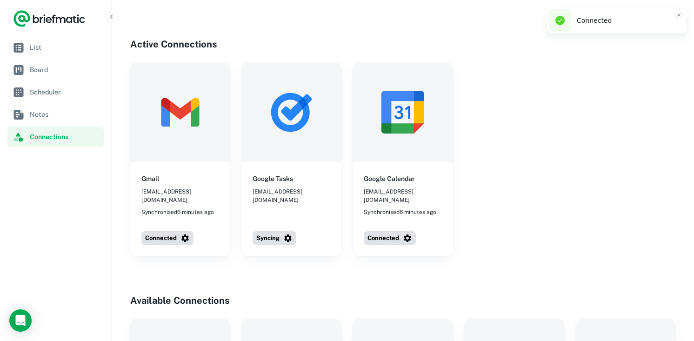
click at [426, 37] on h4 "Active Connections" at bounding box center [402, 44] width 545 height 14
click at [80, 48] on span "List" at bounding box center [65, 47] width 70 height 10
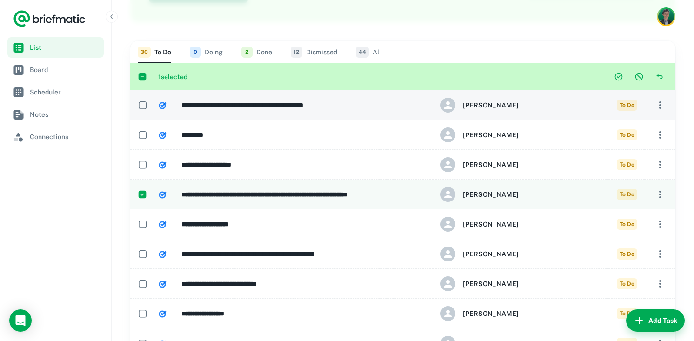
scroll to position [69, 0]
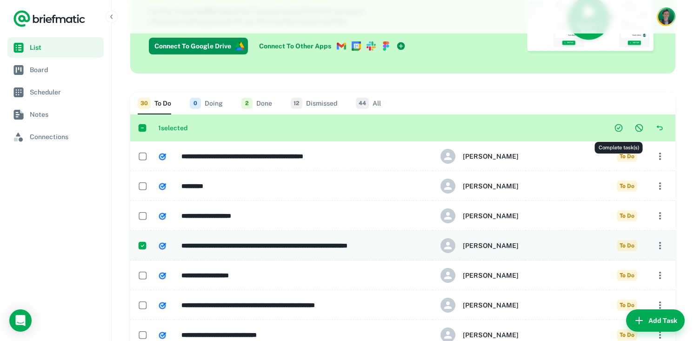
click at [619, 131] on icon "Complete task(s)" at bounding box center [619, 128] width 8 height 8
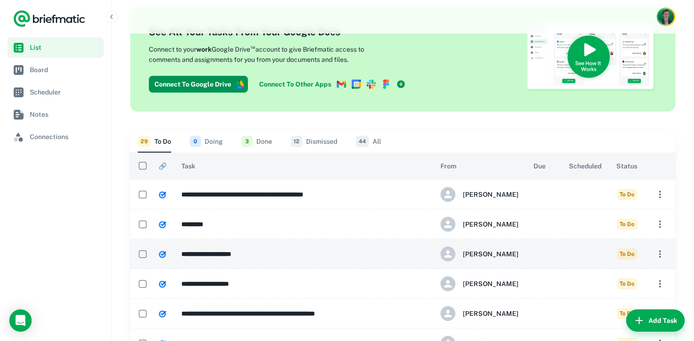
scroll to position [0, 0]
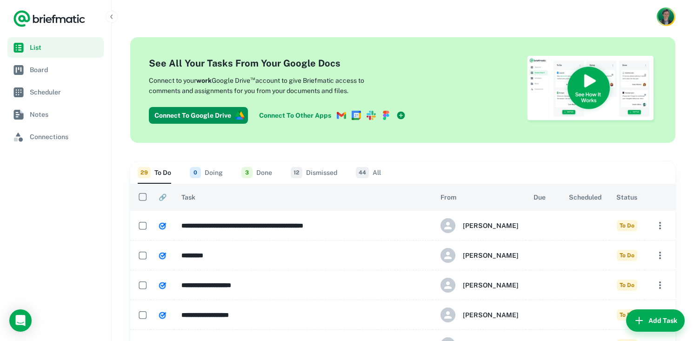
click at [321, 174] on button "12 Dismissed" at bounding box center [314, 172] width 47 height 22
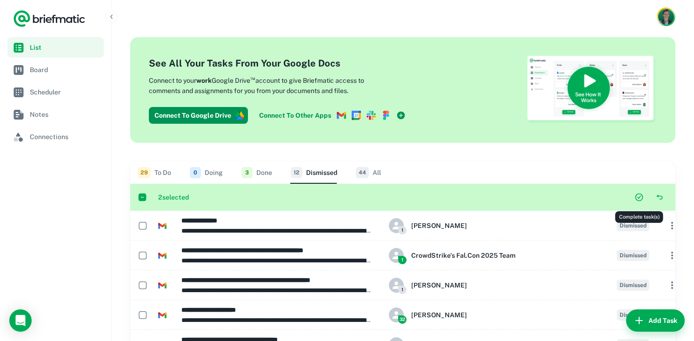
drag, startPoint x: 642, startPoint y: 201, endPoint x: 617, endPoint y: 201, distance: 25.1
click at [642, 201] on icon "Complete task(s)" at bounding box center [639, 197] width 9 height 9
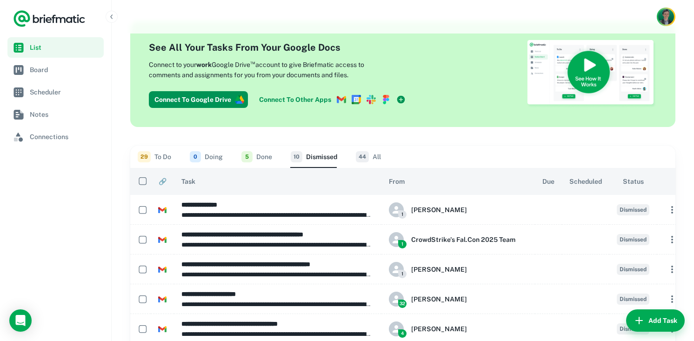
scroll to position [16, 0]
click at [162, 157] on button "29 To Do" at bounding box center [155, 156] width 34 height 22
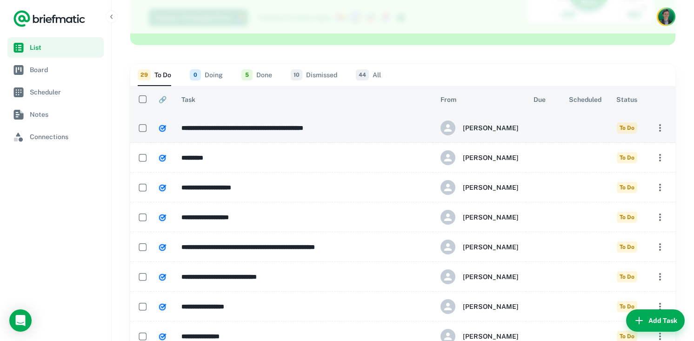
scroll to position [101, 0]
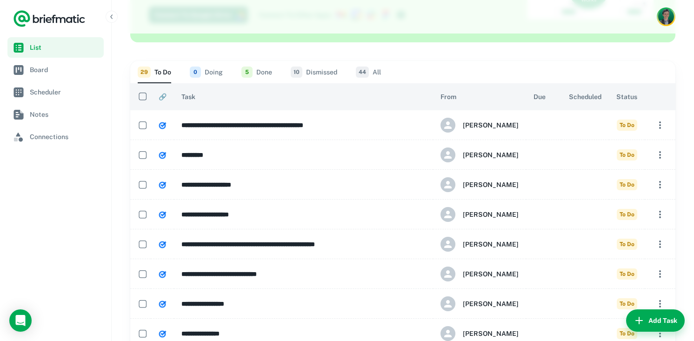
click at [320, 99] on th "Task" at bounding box center [303, 96] width 259 height 27
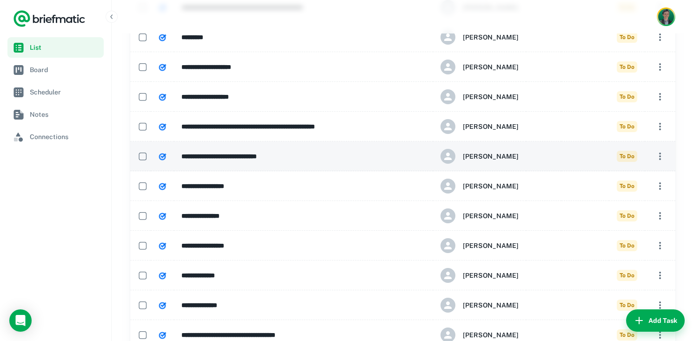
scroll to position [220, 0]
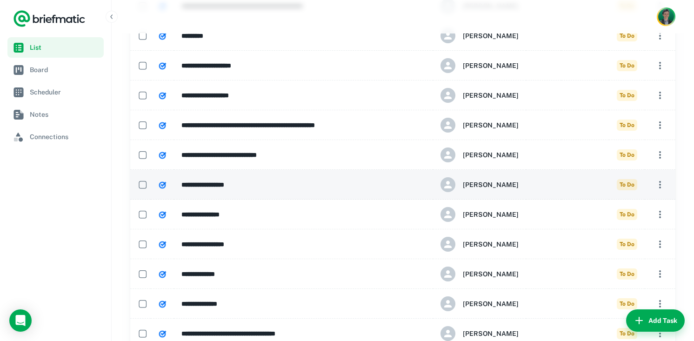
click at [224, 184] on h6 "**********" at bounding box center [296, 185] width 231 height 10
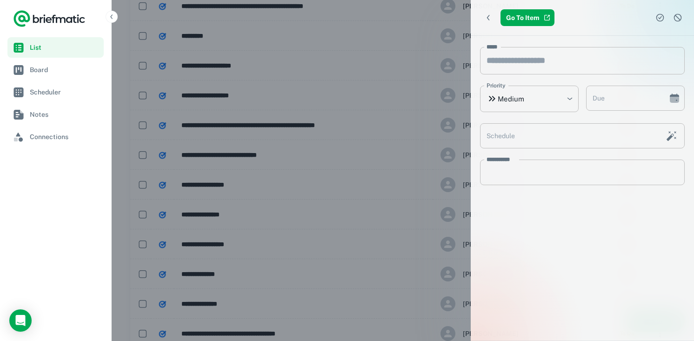
click at [327, 169] on div at bounding box center [347, 170] width 694 height 341
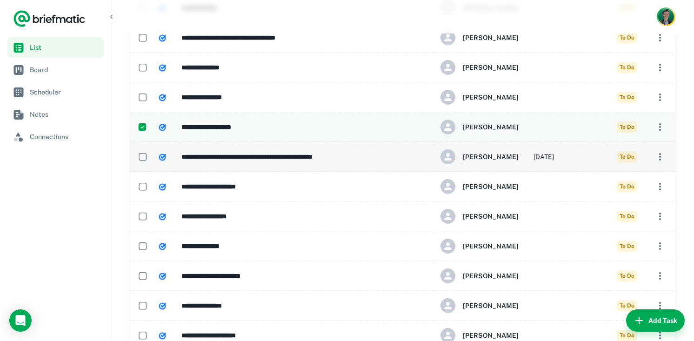
scroll to position [523, 0]
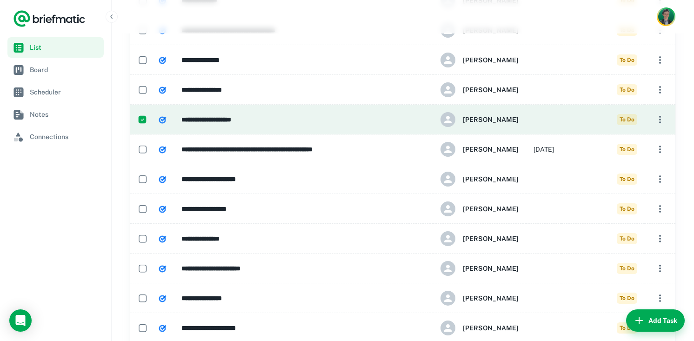
click at [584, 124] on td at bounding box center [585, 120] width 47 height 30
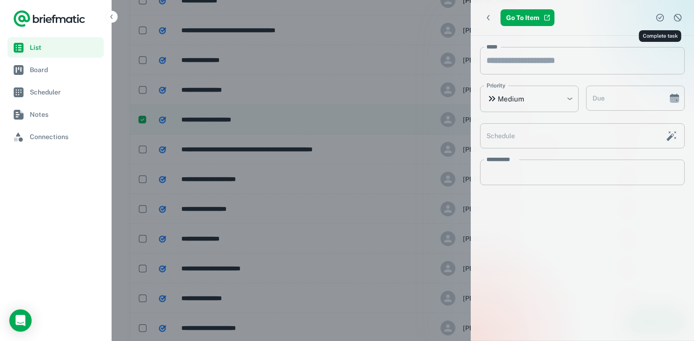
click at [660, 20] on icon "Complete task" at bounding box center [660, 17] width 9 height 9
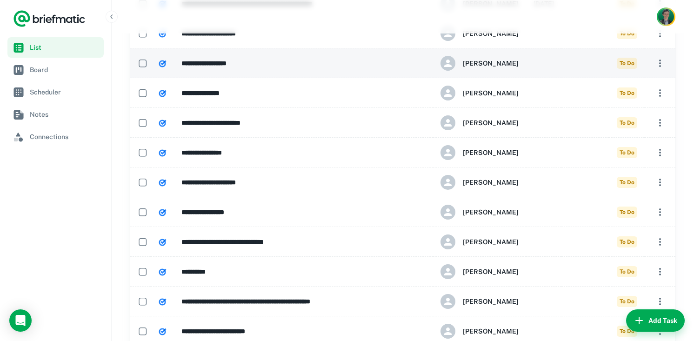
scroll to position [648, 0]
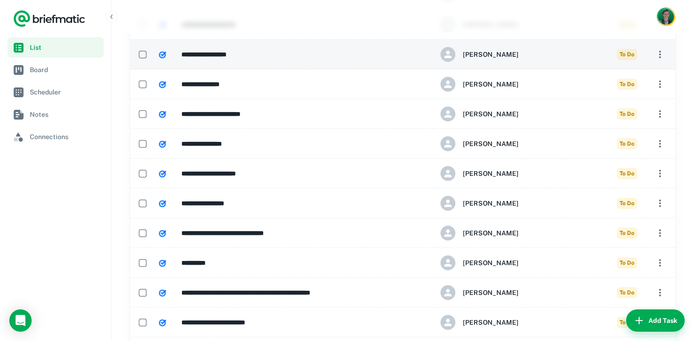
click at [258, 47] on td "**********" at bounding box center [303, 55] width 259 height 30
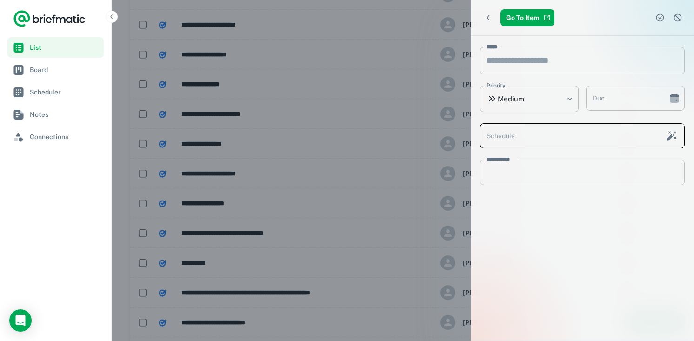
click at [570, 135] on input "Schedule" at bounding box center [570, 136] width 180 height 26
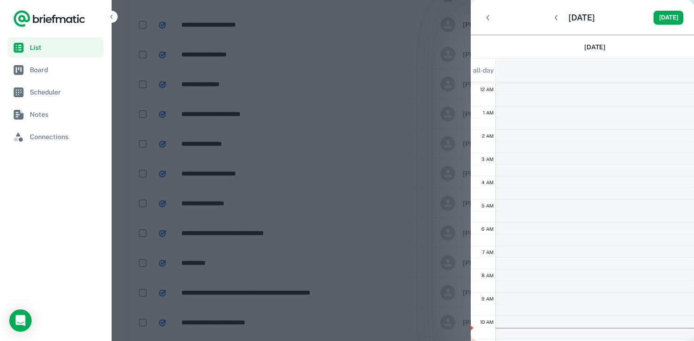
scroll to position [140, 0]
click at [457, 178] on div at bounding box center [347, 170] width 694 height 341
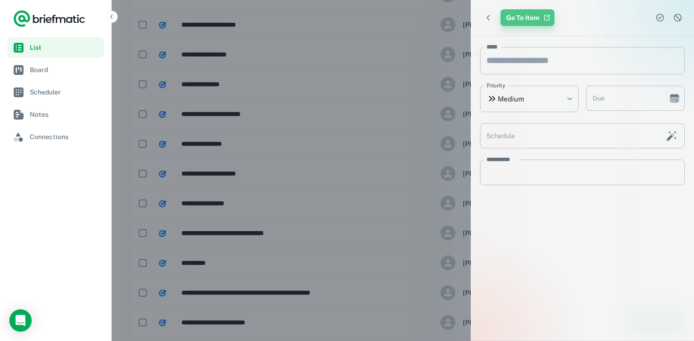
click at [536, 21] on link "Go To Item" at bounding box center [528, 17] width 54 height 17
click at [515, 179] on div "* Description" at bounding box center [582, 173] width 205 height 26
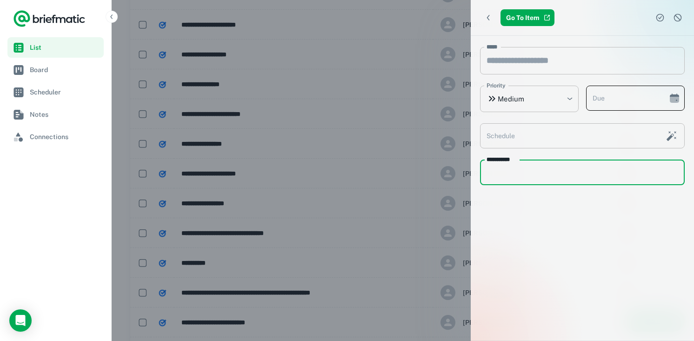
type input "**********"
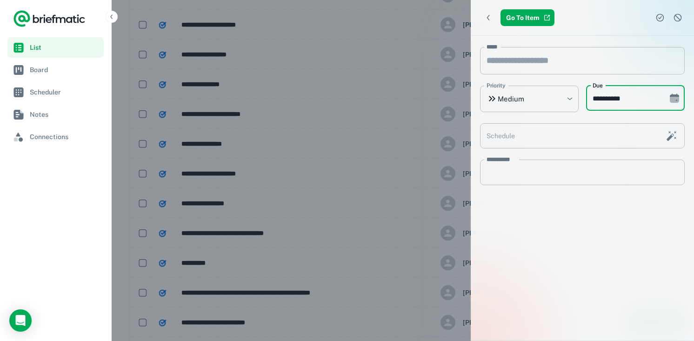
click at [621, 96] on input "**********" at bounding box center [623, 99] width 75 height 26
click at [398, 116] on div at bounding box center [347, 170] width 694 height 341
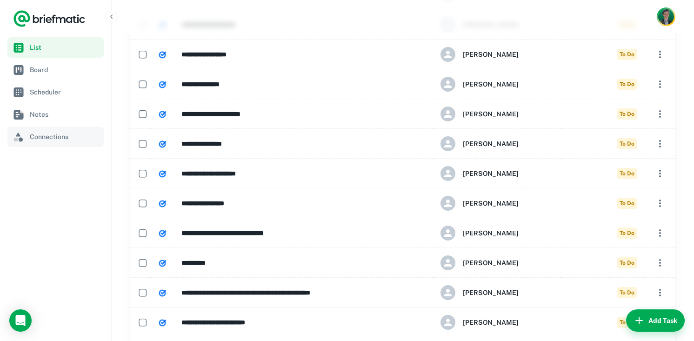
click at [91, 141] on span "Connections" at bounding box center [65, 137] width 70 height 10
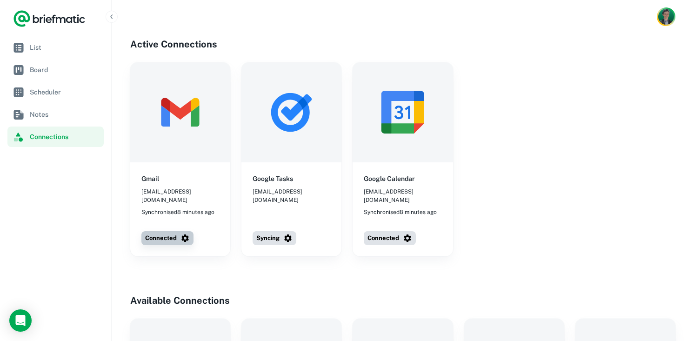
click at [184, 235] on icon "button" at bounding box center [184, 238] width 7 height 7
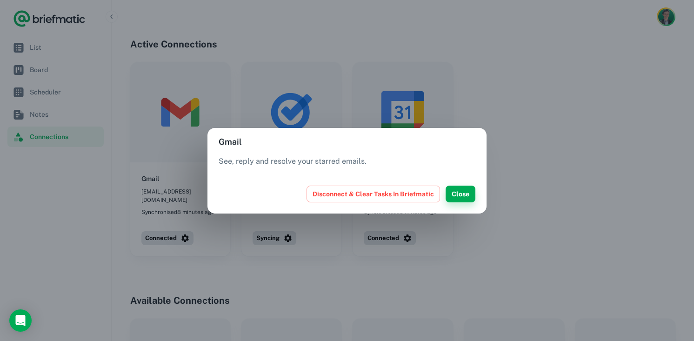
click at [464, 188] on button "Close" at bounding box center [461, 194] width 30 height 17
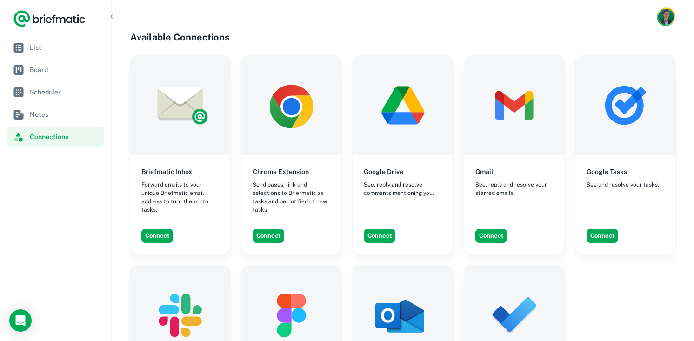
scroll to position [264, 0]
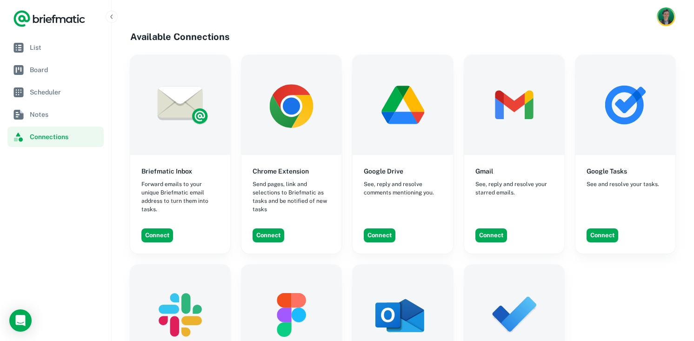
click at [291, 166] on h6 "Chrome Extension" at bounding box center [281, 171] width 56 height 10
click at [490, 229] on button "Connect" at bounding box center [492, 235] width 32 height 14
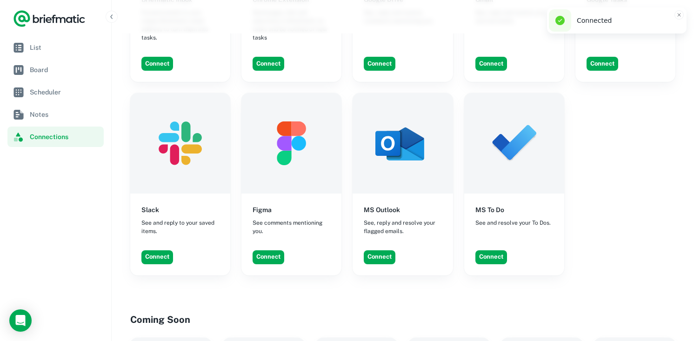
click at [627, 194] on div "Briefmatic Inbox Forward emails to your unique Briefmatic email address to turn…" at bounding box center [402, 79] width 545 height 392
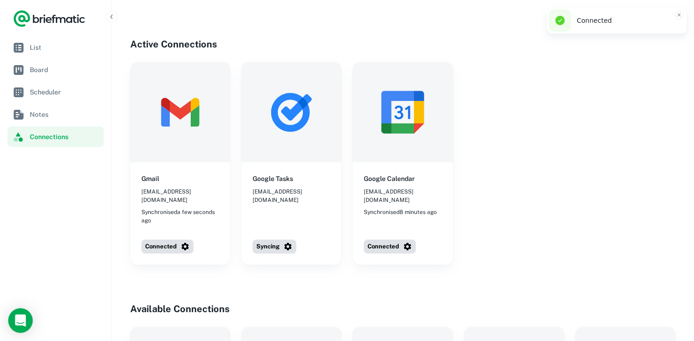
click at [22, 321] on icon "Open Intercom Messenger" at bounding box center [20, 321] width 11 height 12
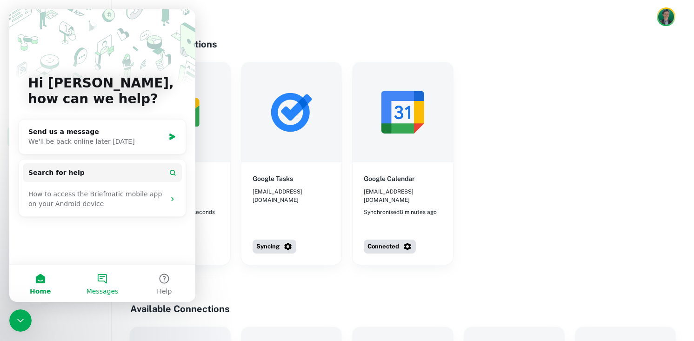
click at [96, 292] on span "Messages" at bounding box center [103, 291] width 32 height 7
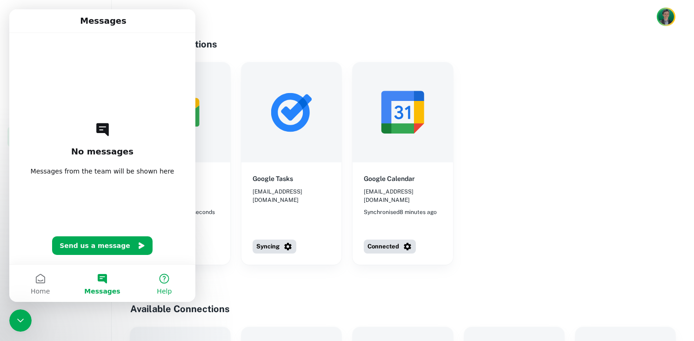
click at [160, 270] on button "Help" at bounding box center [165, 283] width 62 height 37
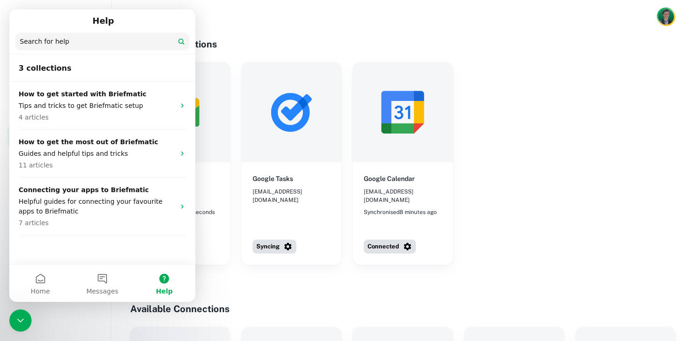
click at [545, 108] on div "Gmail [PERSON_NAME][EMAIL_ADDRESS][DOMAIN_NAME] Synchronised a few seconds ago …" at bounding box center [402, 163] width 545 height 202
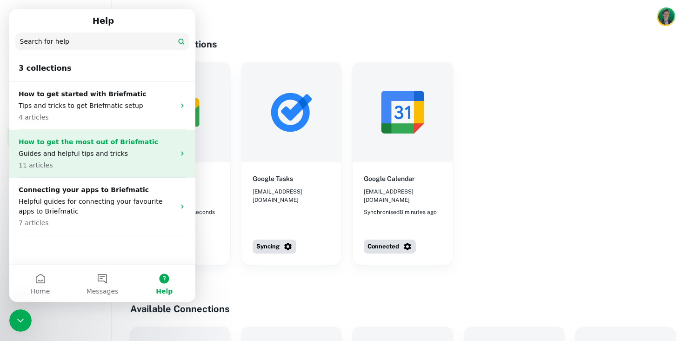
click at [95, 171] on div "How to get the most out of Briefmatic Guides and helpful tips and tricks 11 art…" at bounding box center [102, 154] width 186 height 48
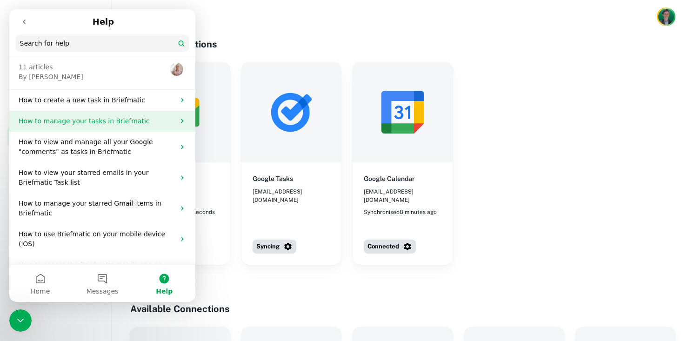
scroll to position [39, 0]
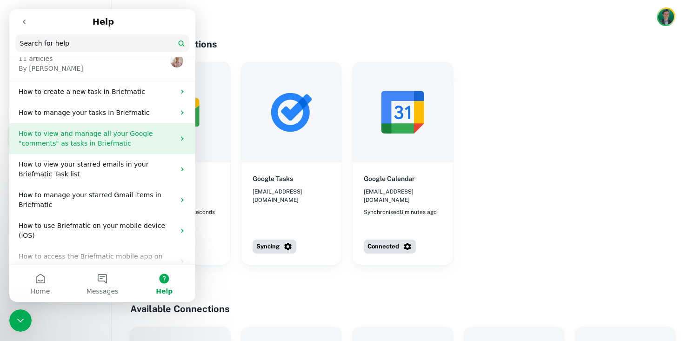
click at [123, 140] on p "How to view and manage all your Google "comments" as tasks in Briefmatic" at bounding box center [97, 139] width 156 height 20
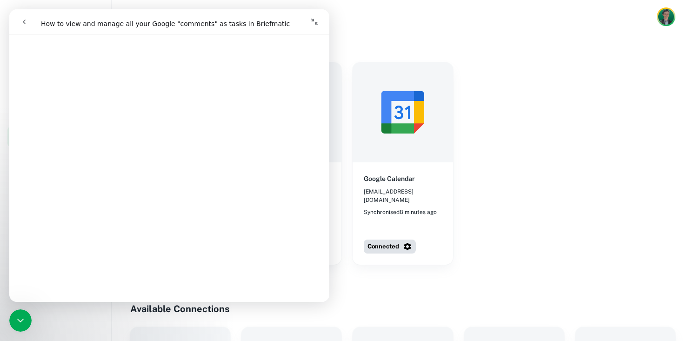
scroll to position [1720, 0]
click at [17, 15] on button "go back" at bounding box center [24, 22] width 18 height 18
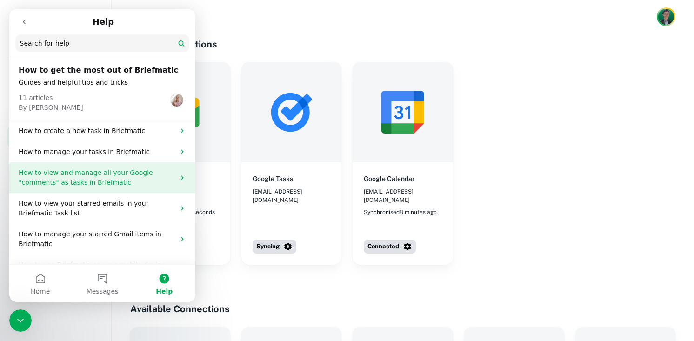
scroll to position [108, 0]
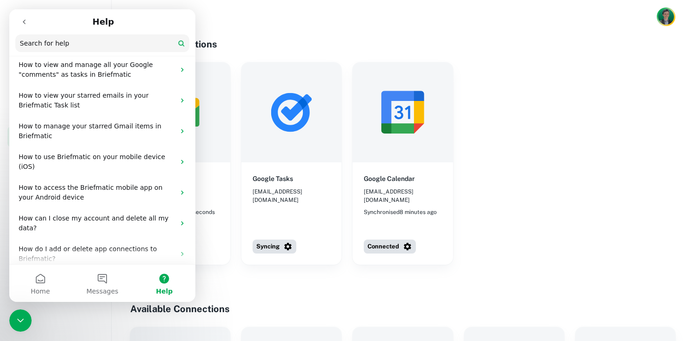
click at [614, 81] on div "Gmail [PERSON_NAME][EMAIL_ADDRESS][DOMAIN_NAME] Synchronised a few seconds ago …" at bounding box center [402, 163] width 545 height 202
click at [27, 21] on icon "go back" at bounding box center [23, 21] width 7 height 7
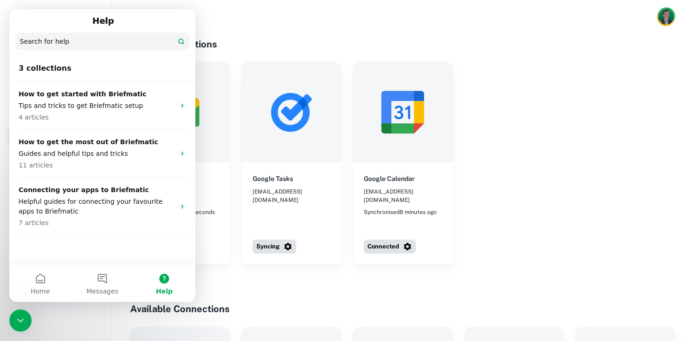
click at [326, 17] on div at bounding box center [403, 17] width 583 height 34
click at [376, 41] on h4 "Active Connections" at bounding box center [402, 44] width 545 height 14
click at [20, 313] on div "Close Intercom Messenger" at bounding box center [20, 320] width 22 height 22
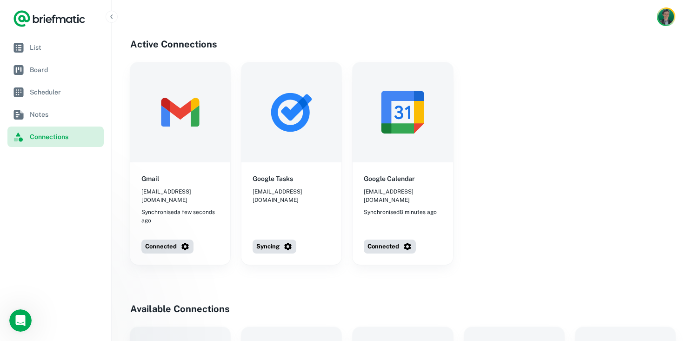
scroll to position [0, 0]
click at [62, 48] on span "List" at bounding box center [65, 47] width 70 height 10
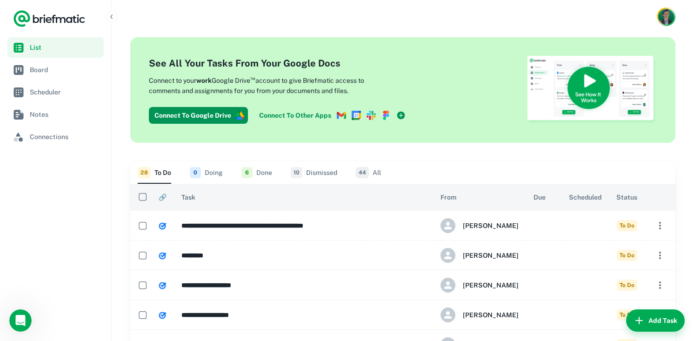
click at [456, 171] on div "28 To Do 0 Doing 6 Done 10 Dismissed 44 All" at bounding box center [403, 172] width 530 height 22
